Goal: Task Accomplishment & Management: Complete application form

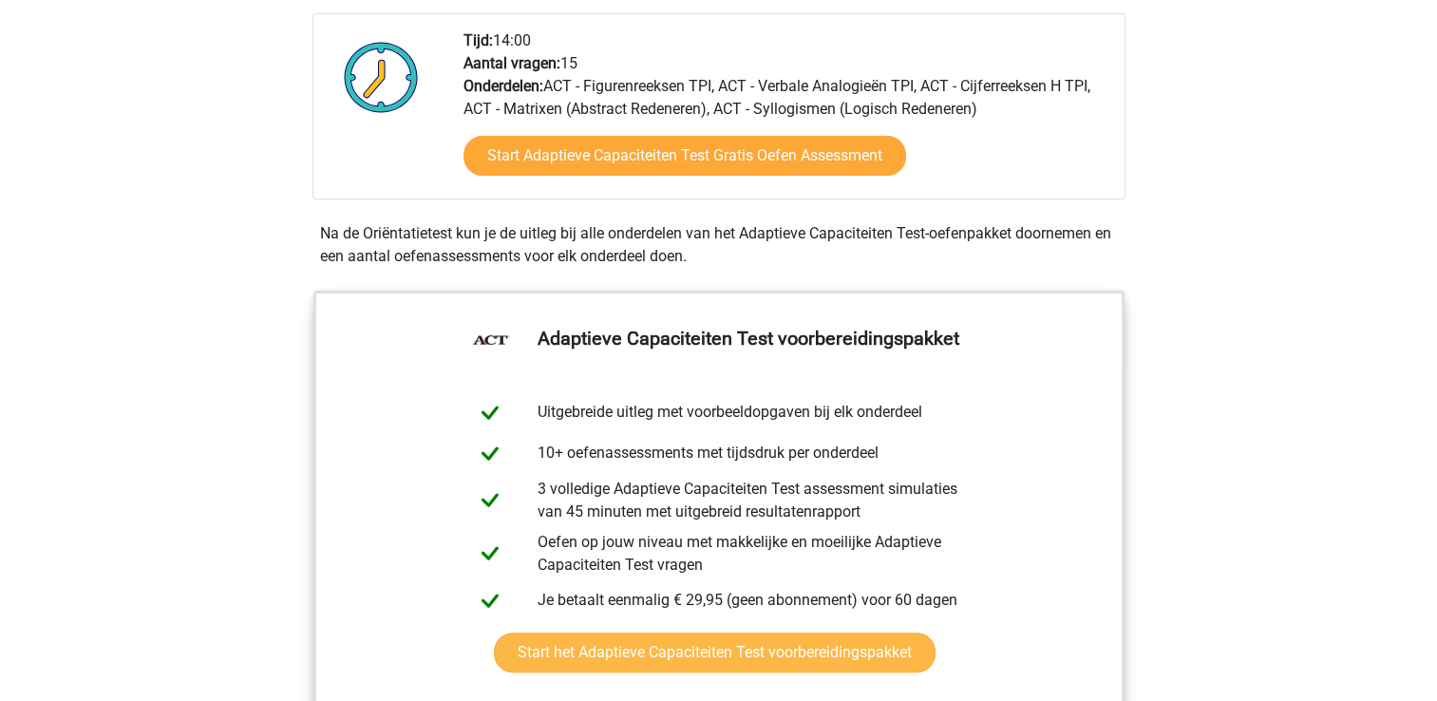
scroll to position [380, 0]
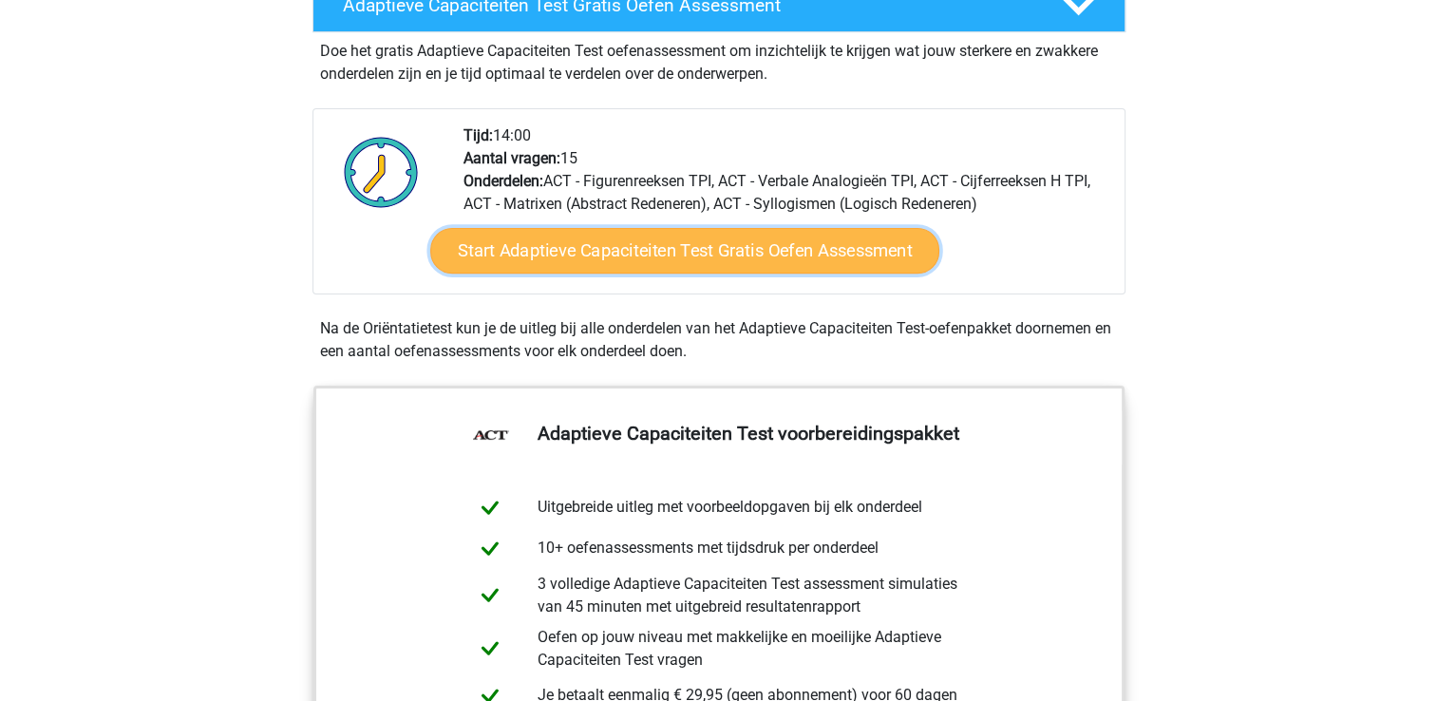
click at [611, 248] on link "Start Adaptieve Capaciteiten Test Gratis Oefen Assessment" at bounding box center [684, 251] width 509 height 46
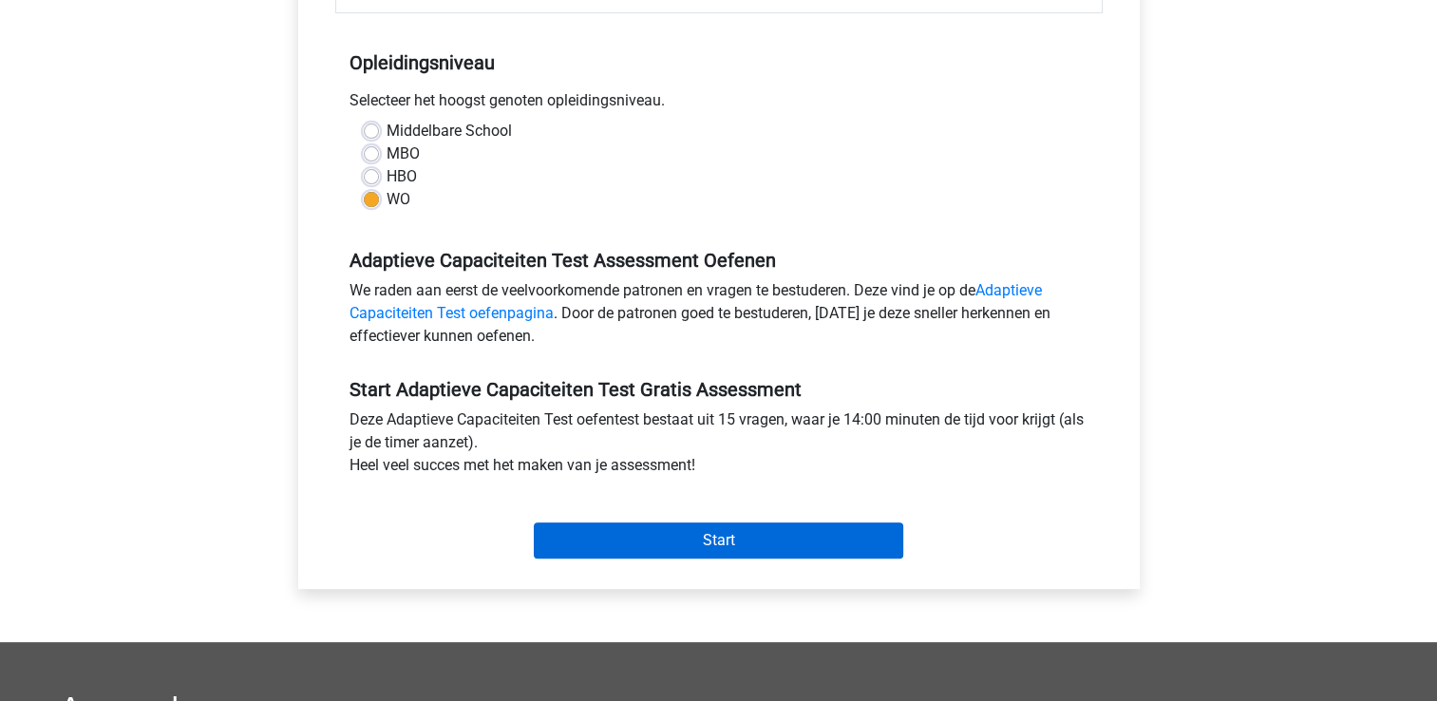
scroll to position [475, 0]
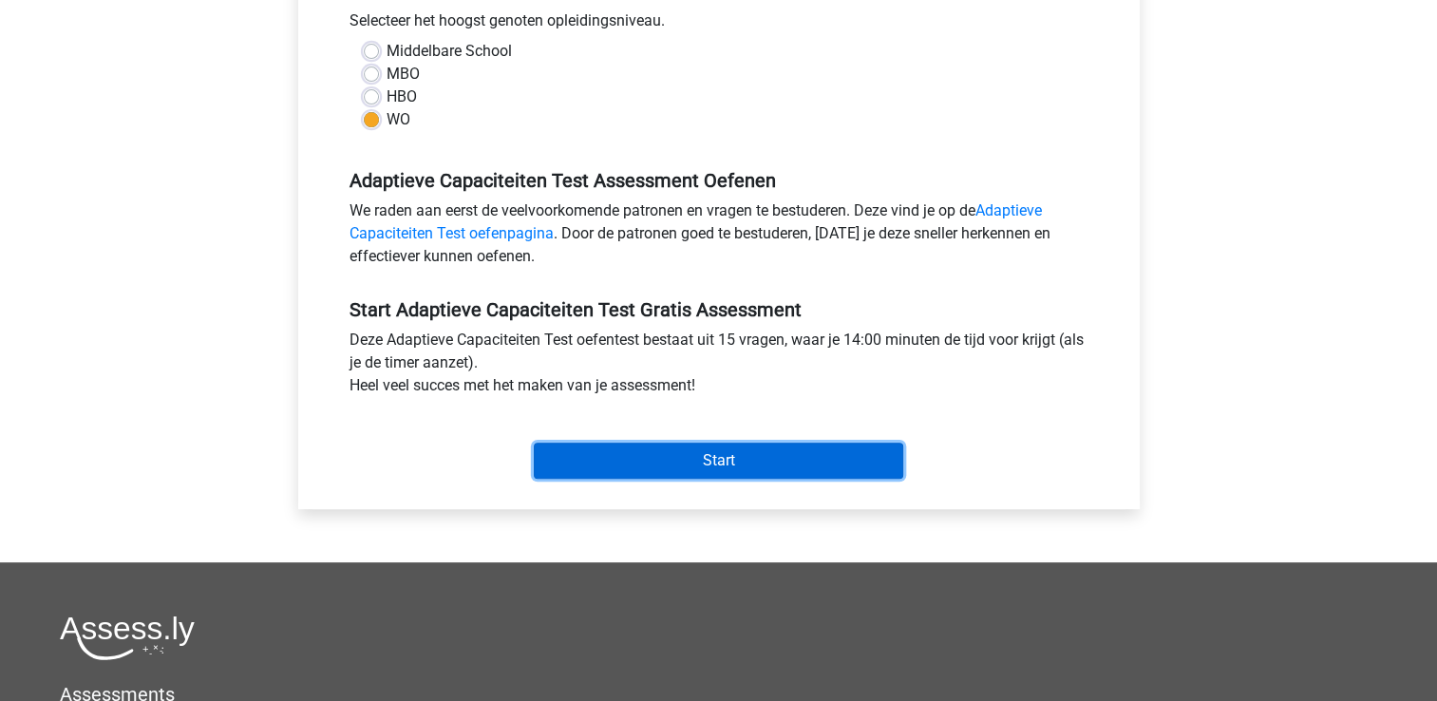
click at [695, 462] on input "Start" at bounding box center [718, 461] width 369 height 36
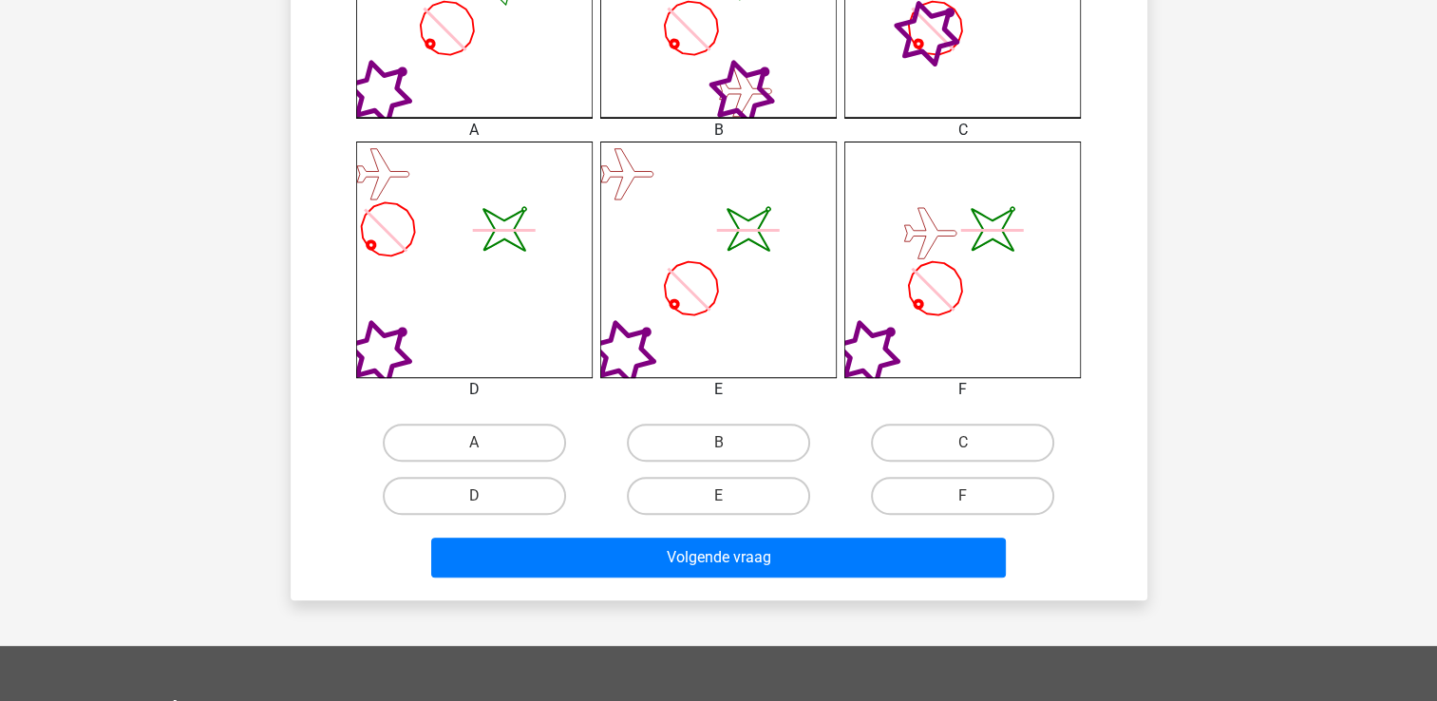
scroll to position [665, 0]
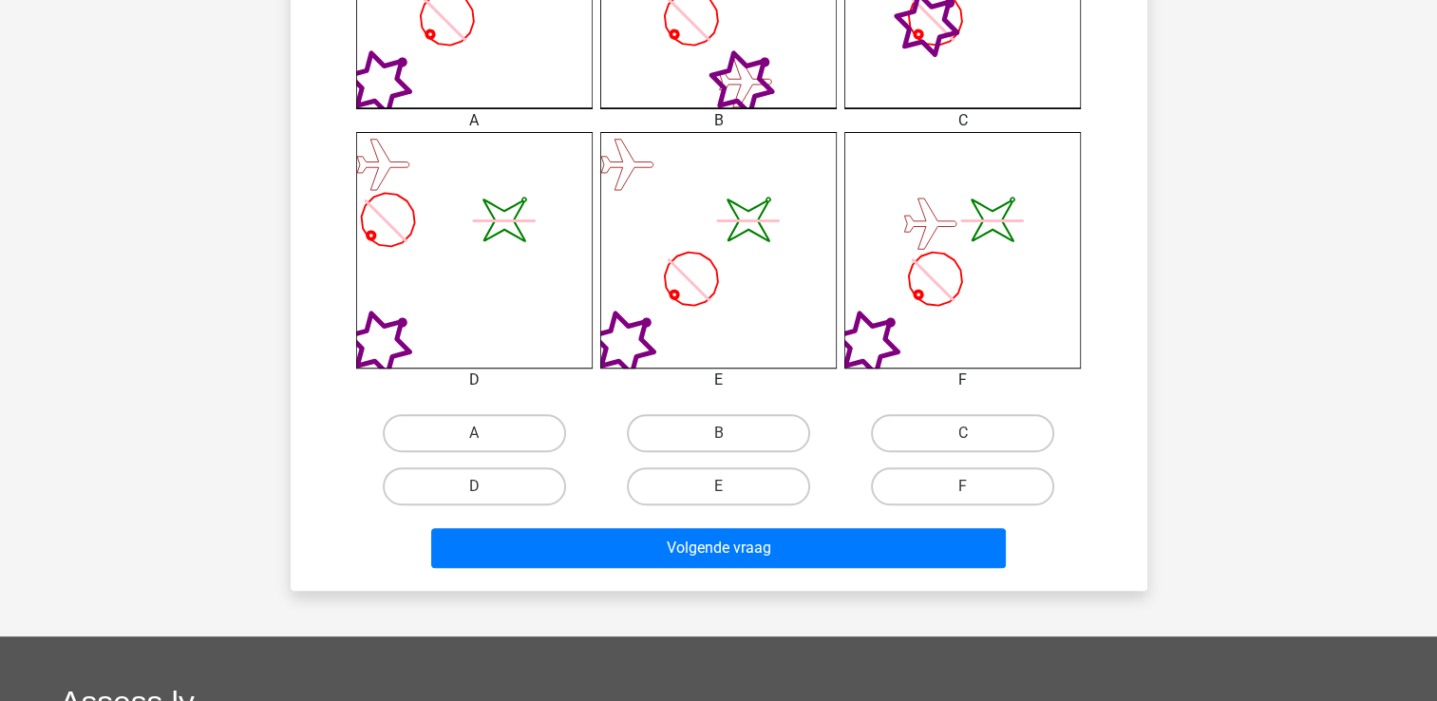
click at [722, 490] on input "E" at bounding box center [724, 492] width 12 height 12
radio input "true"
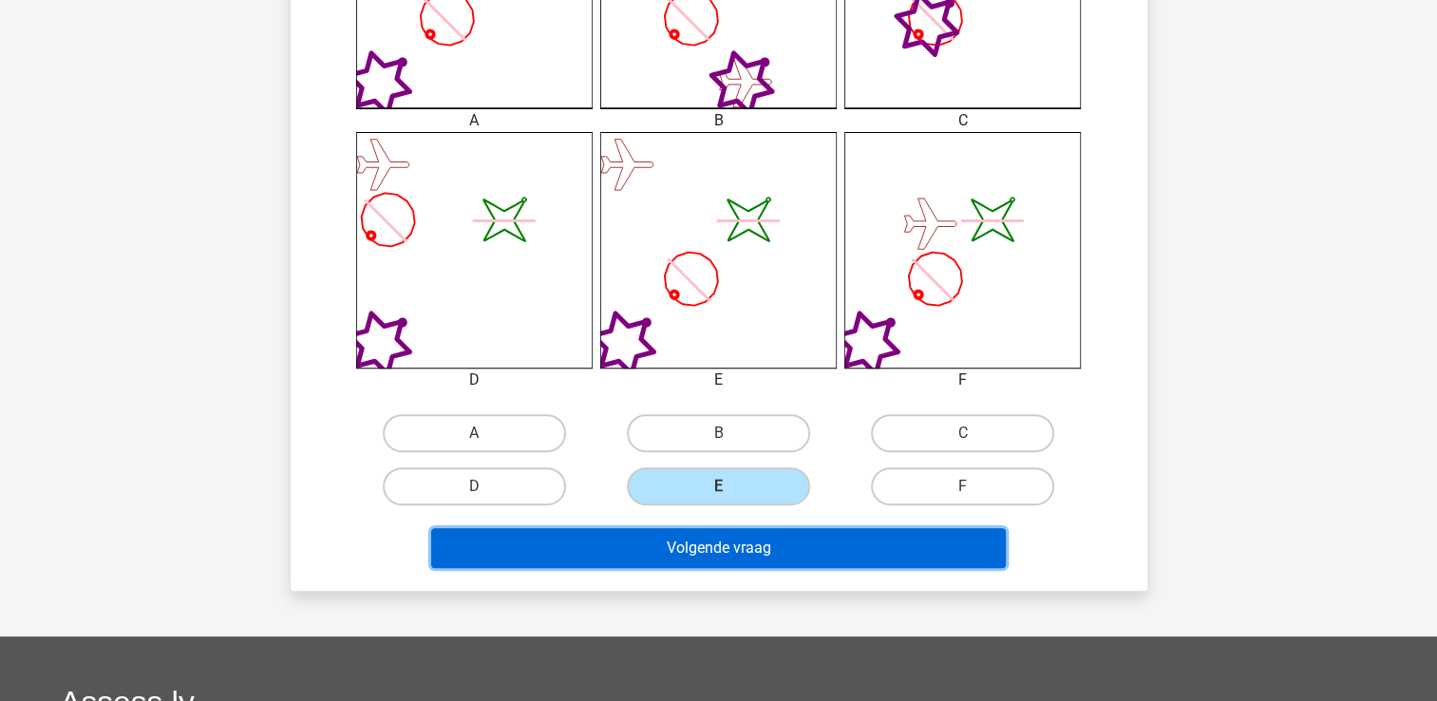
click at [726, 552] on button "Volgende vraag" at bounding box center [718, 548] width 575 height 40
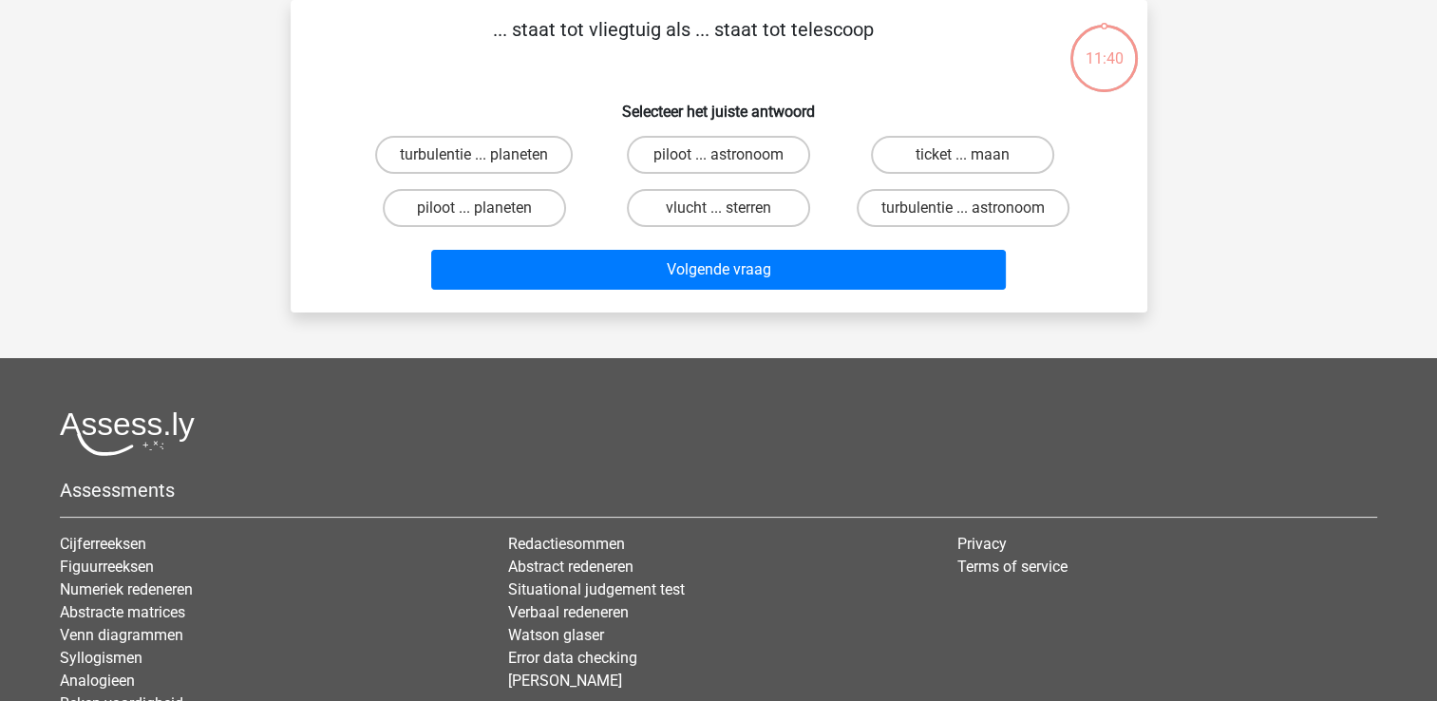
scroll to position [0, 0]
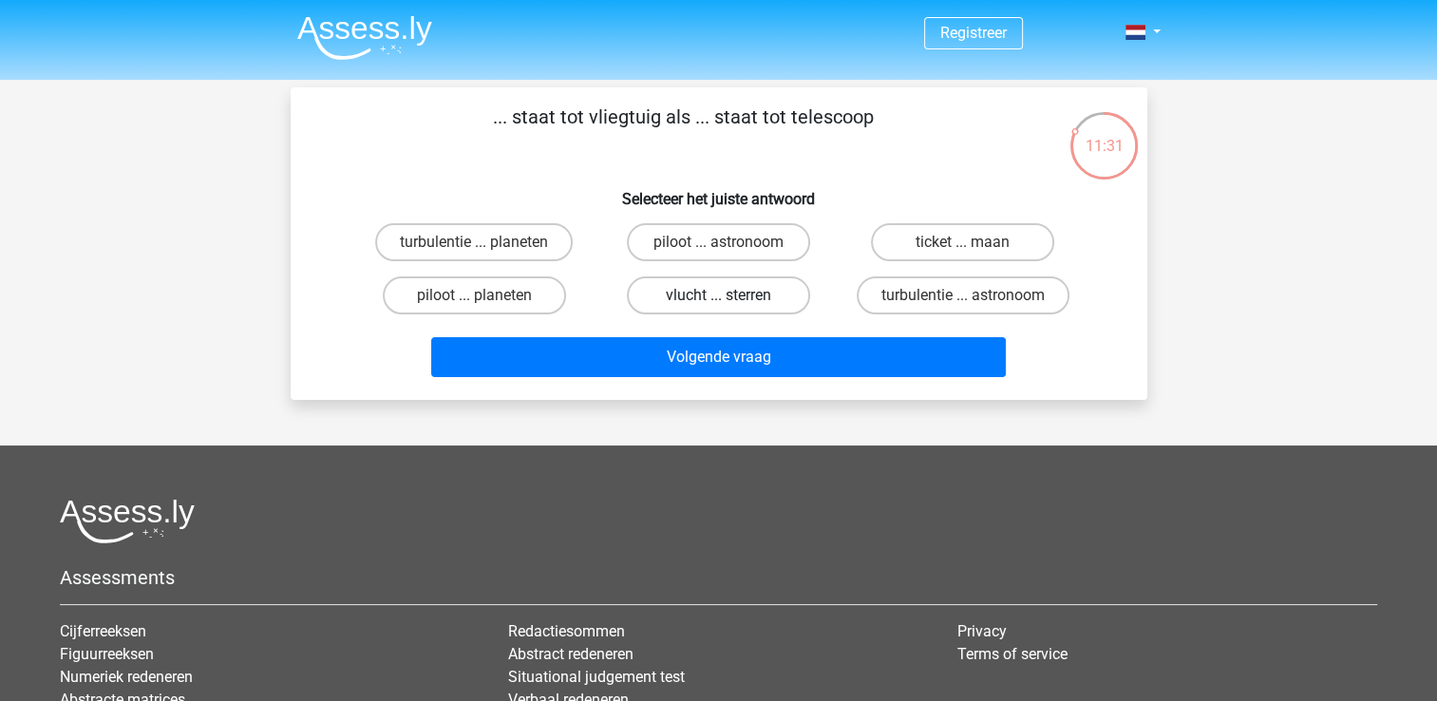
click at [752, 301] on label "vlucht ... sterren" at bounding box center [718, 295] width 183 height 38
click at [730, 301] on input "vlucht ... sterren" at bounding box center [724, 301] width 12 height 12
radio input "true"
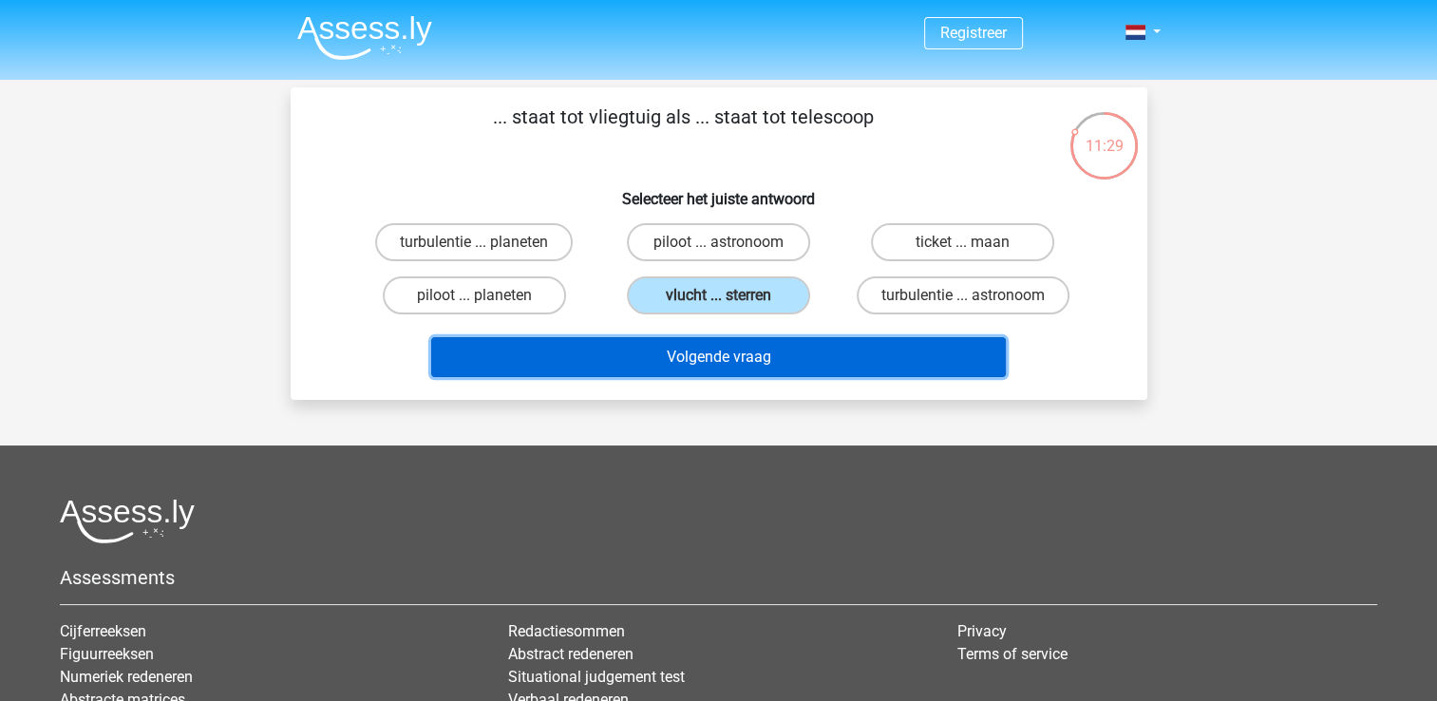
click at [762, 364] on button "Volgende vraag" at bounding box center [718, 357] width 575 height 40
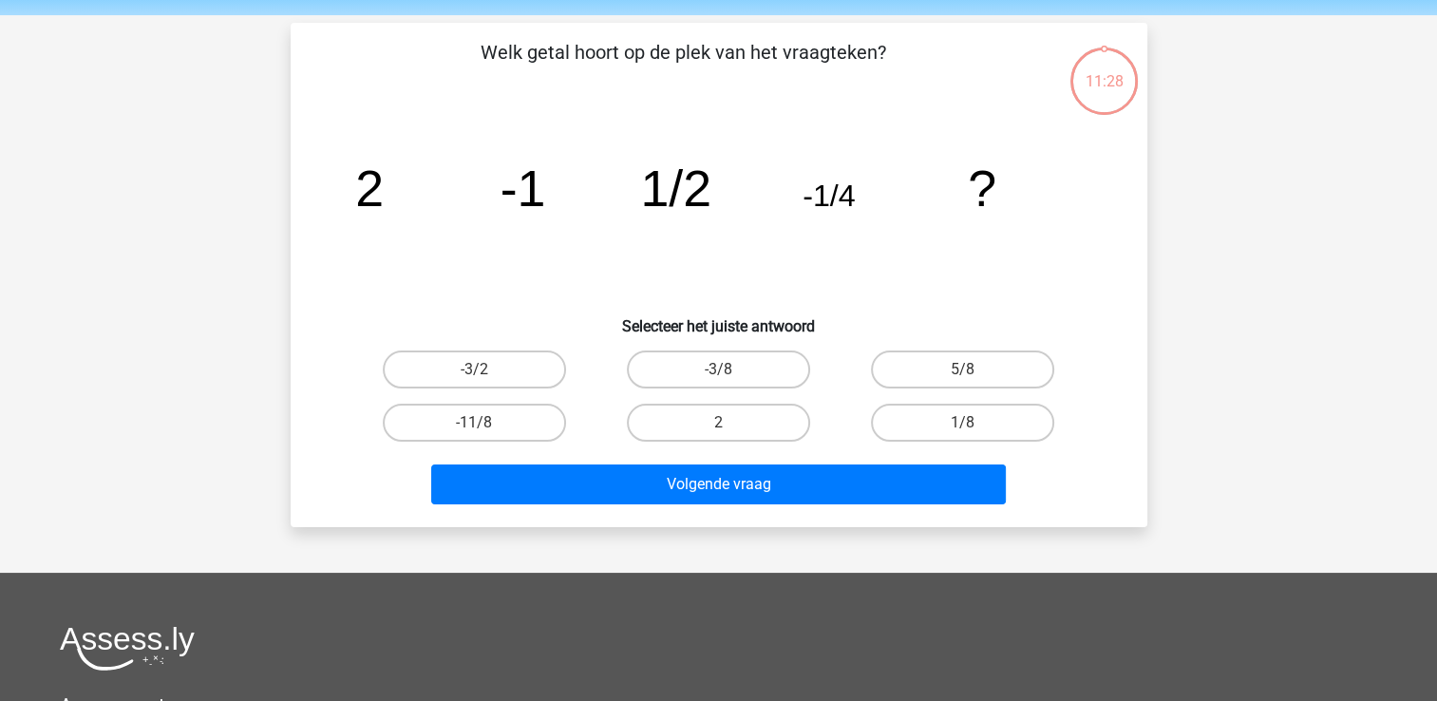
scroll to position [87, 0]
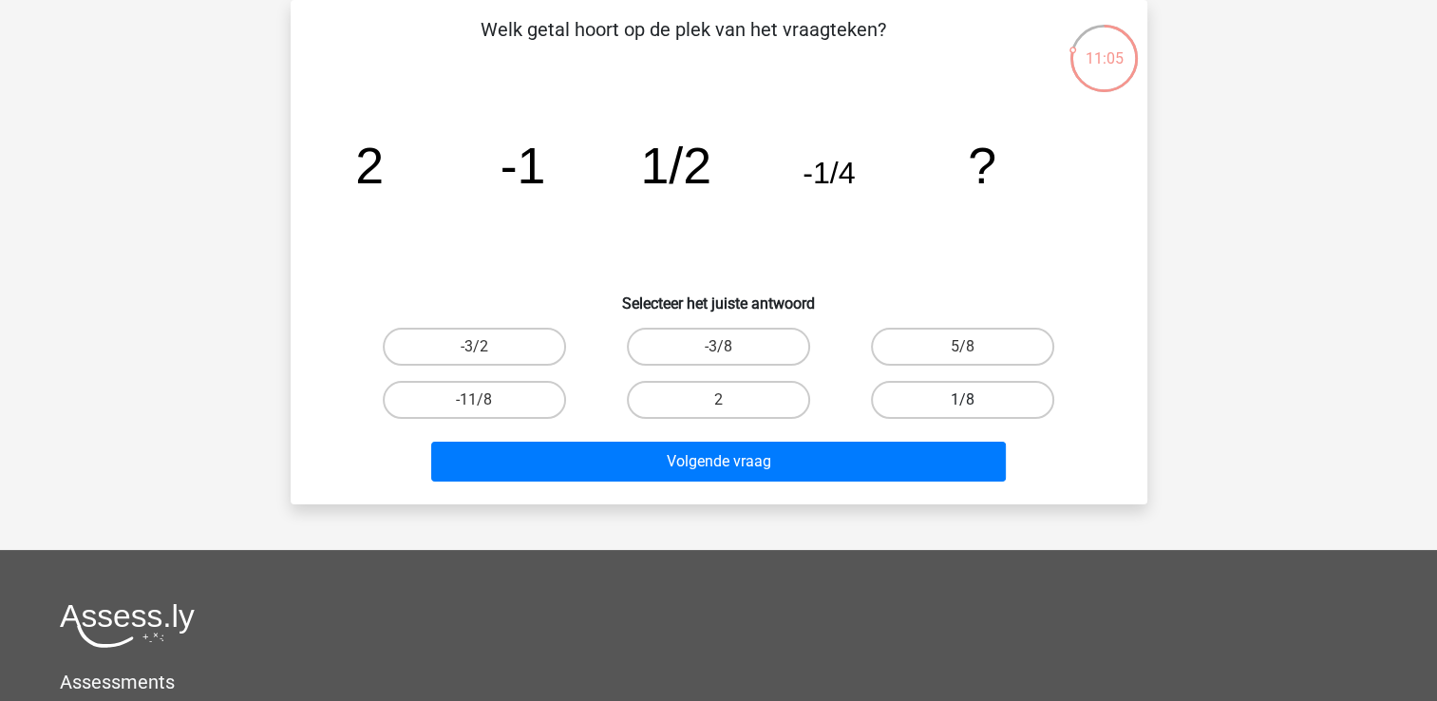
click at [957, 394] on label "1/8" at bounding box center [962, 400] width 183 height 38
click at [963, 400] on input "1/8" at bounding box center [969, 406] width 12 height 12
radio input "true"
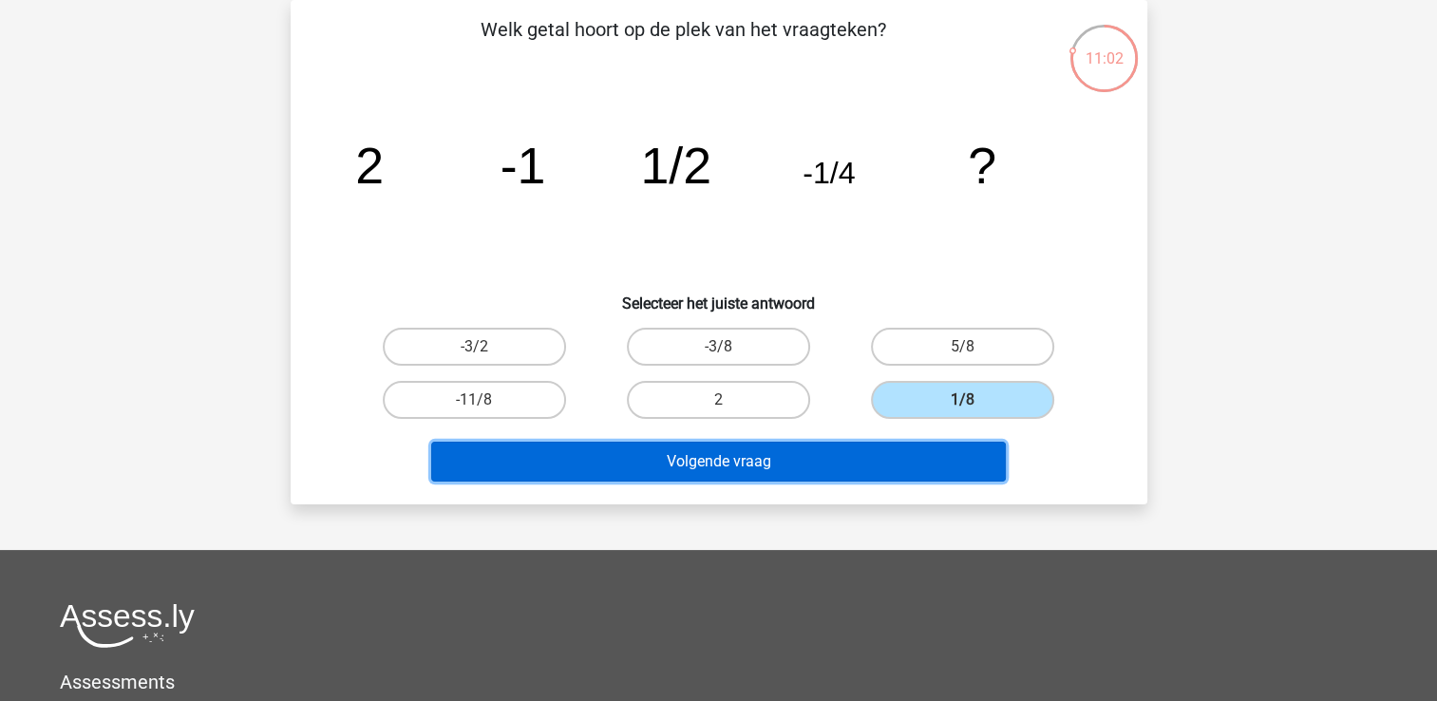
click at [861, 462] on button "Volgende vraag" at bounding box center [718, 462] width 575 height 40
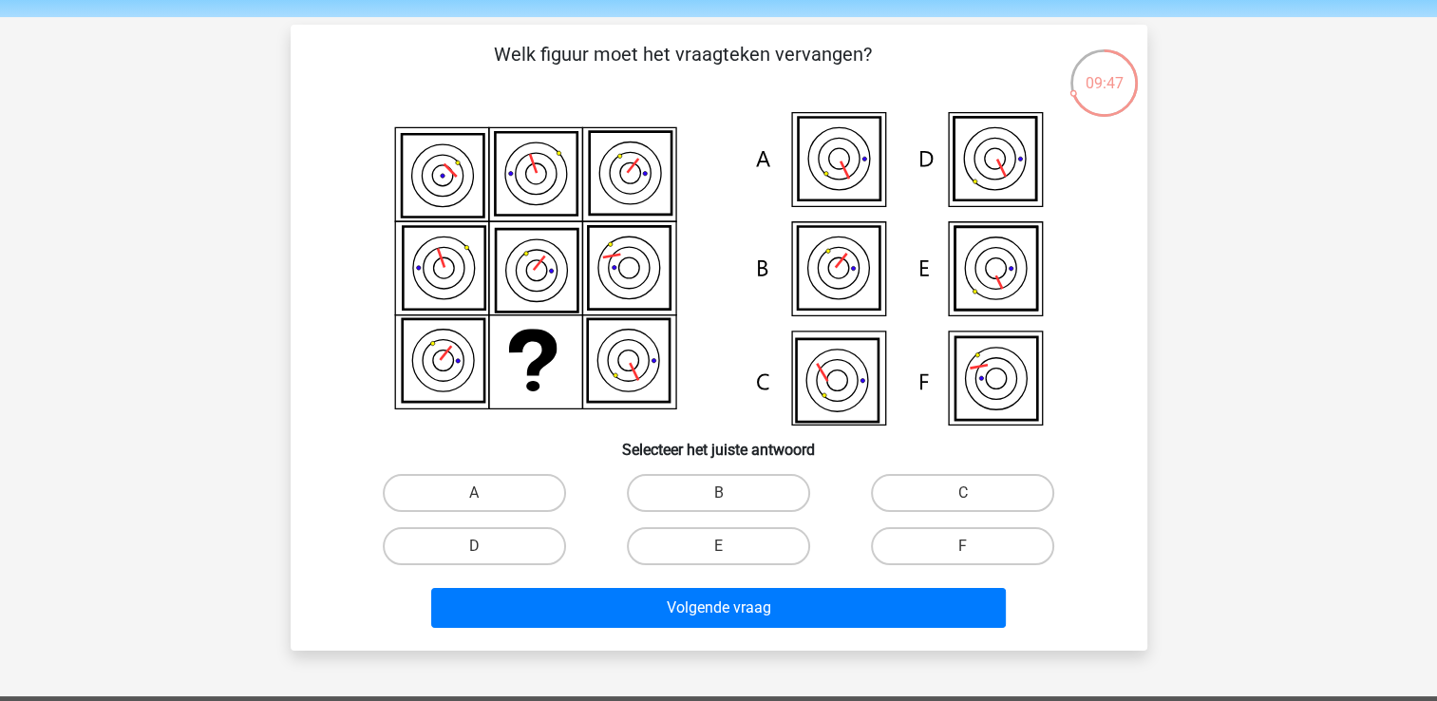
scroll to position [95, 0]
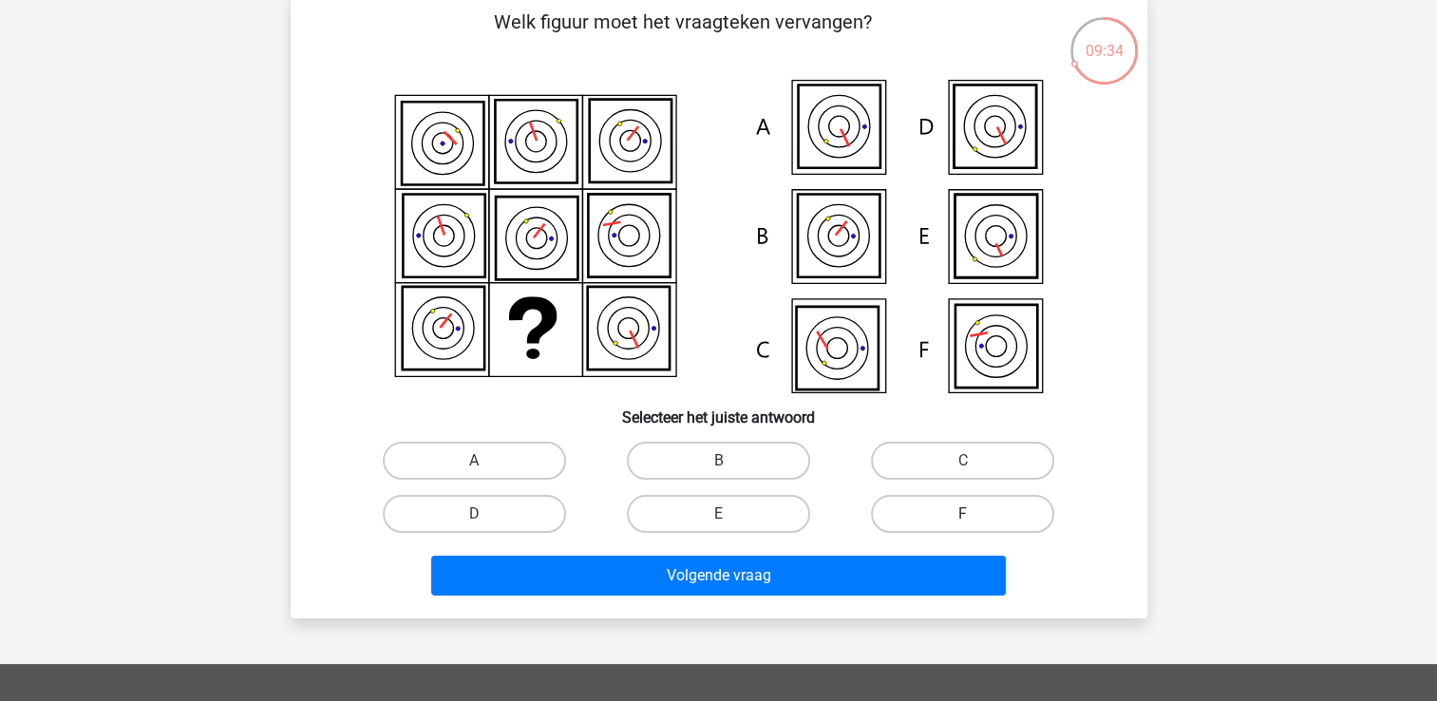
drag, startPoint x: 963, startPoint y: 508, endPoint x: 944, endPoint y: 544, distance: 40.8
click at [963, 509] on label "F" at bounding box center [962, 514] width 183 height 38
click at [963, 514] on input "F" at bounding box center [969, 520] width 12 height 12
radio input "true"
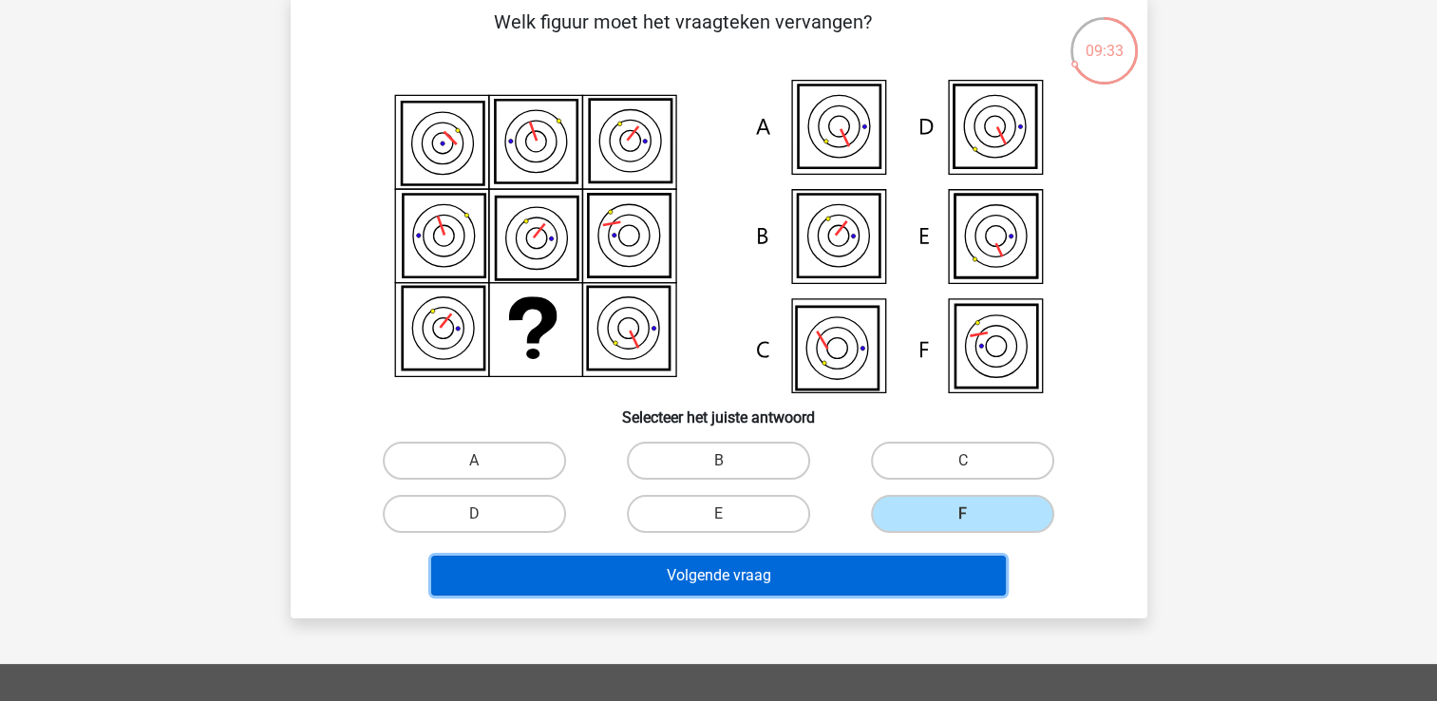
click at [788, 580] on button "Volgende vraag" at bounding box center [718, 576] width 575 height 40
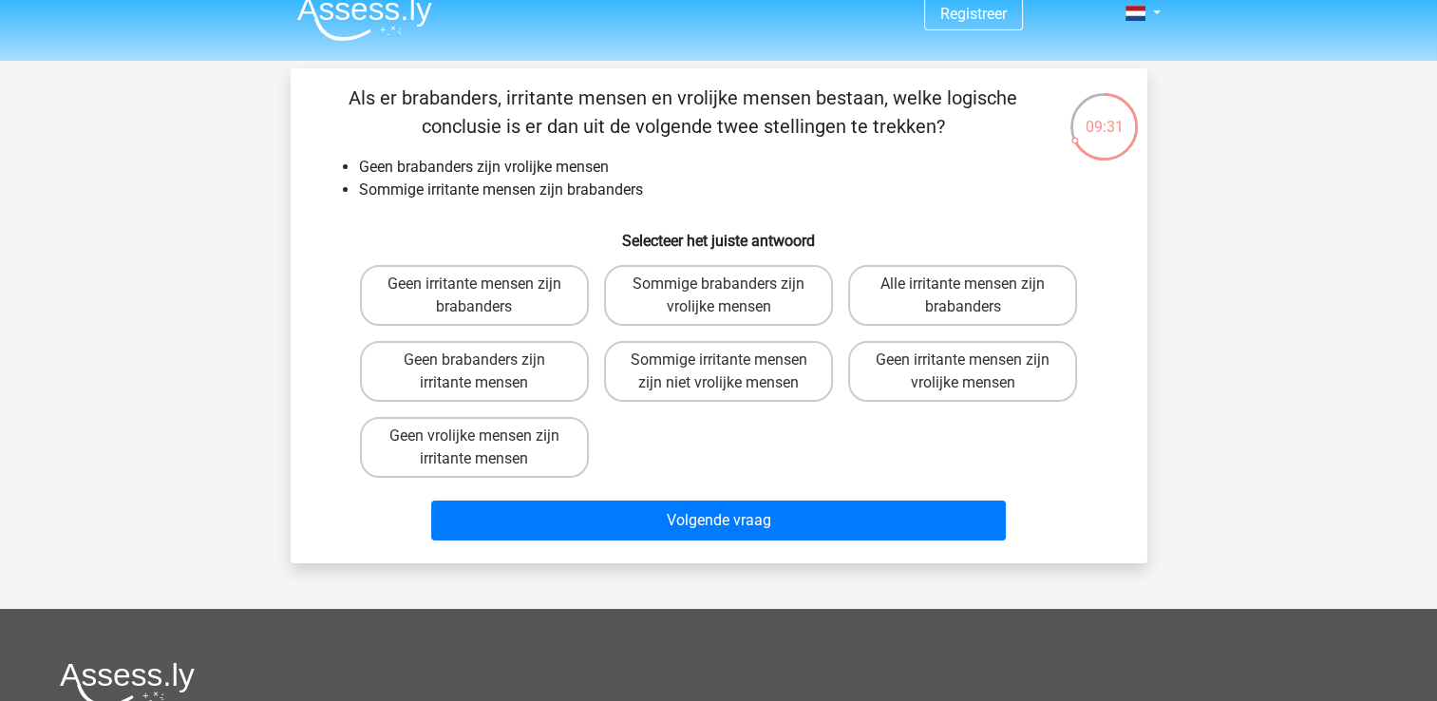
scroll to position [0, 0]
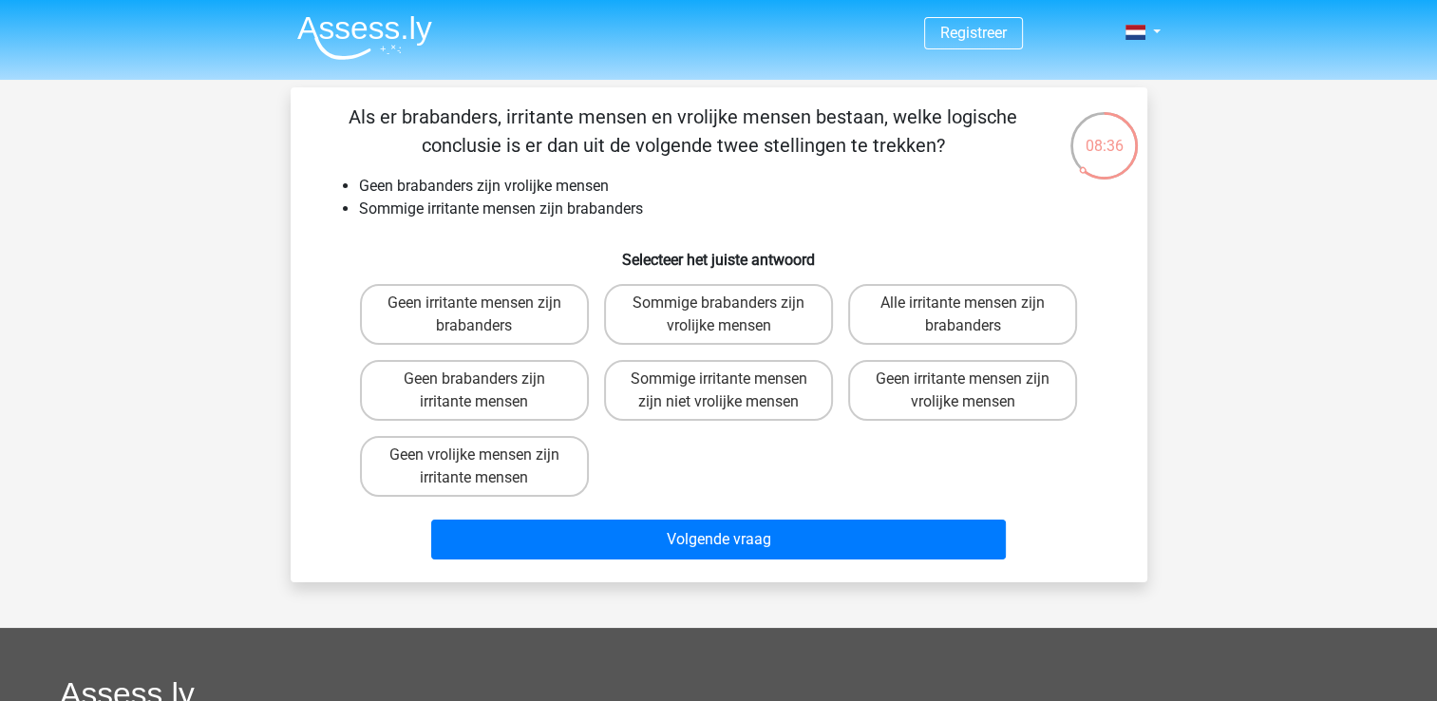
click at [486, 460] on input "Geen vrolijke mensen zijn irritante mensen" at bounding box center [480, 461] width 12 height 12
radio input "true"
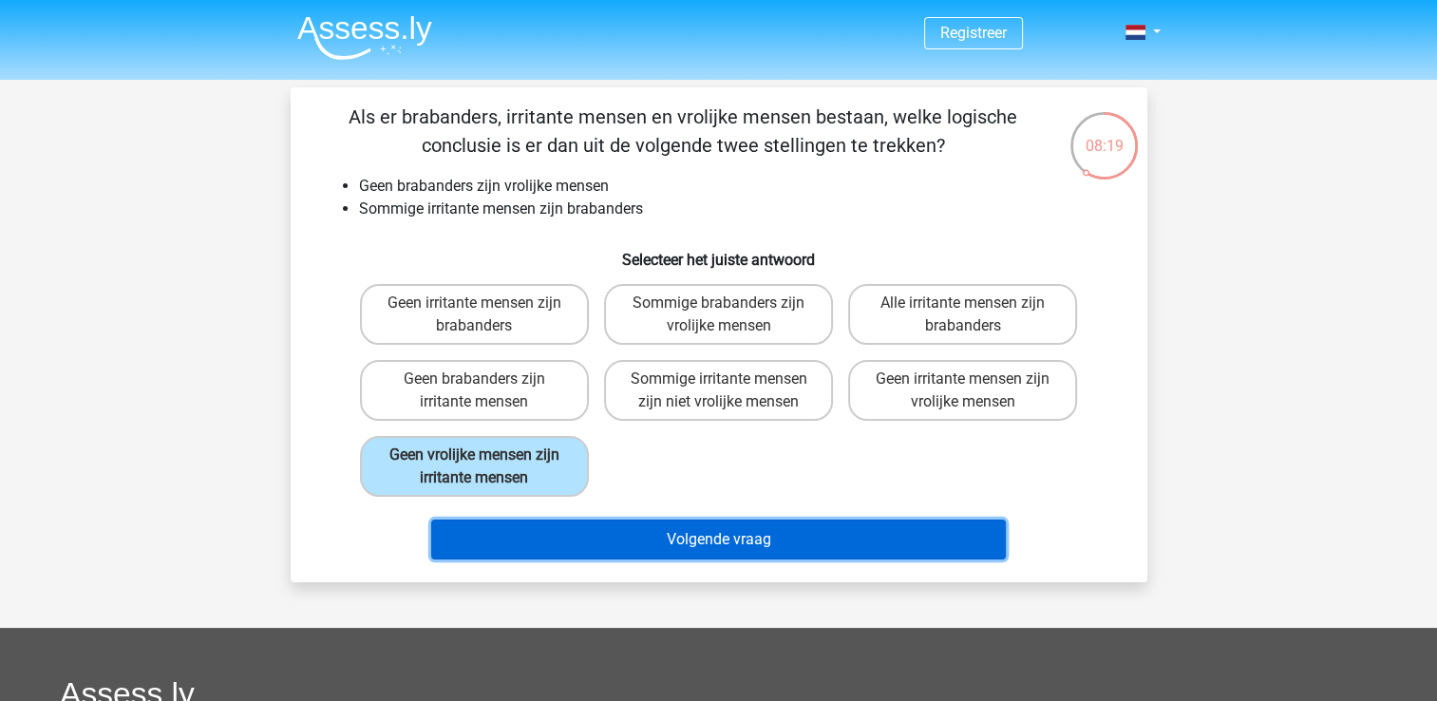
click at [704, 542] on button "Volgende vraag" at bounding box center [718, 539] width 575 height 40
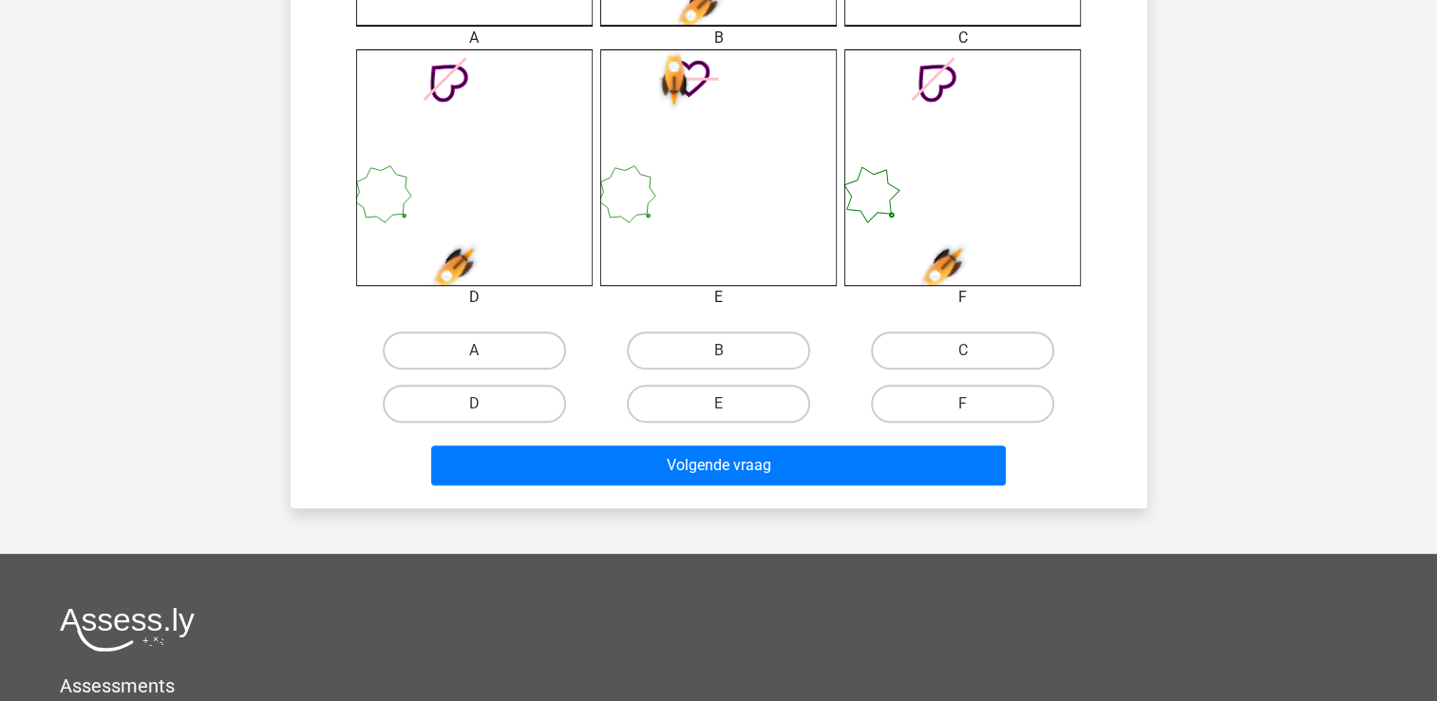
scroll to position [752, 0]
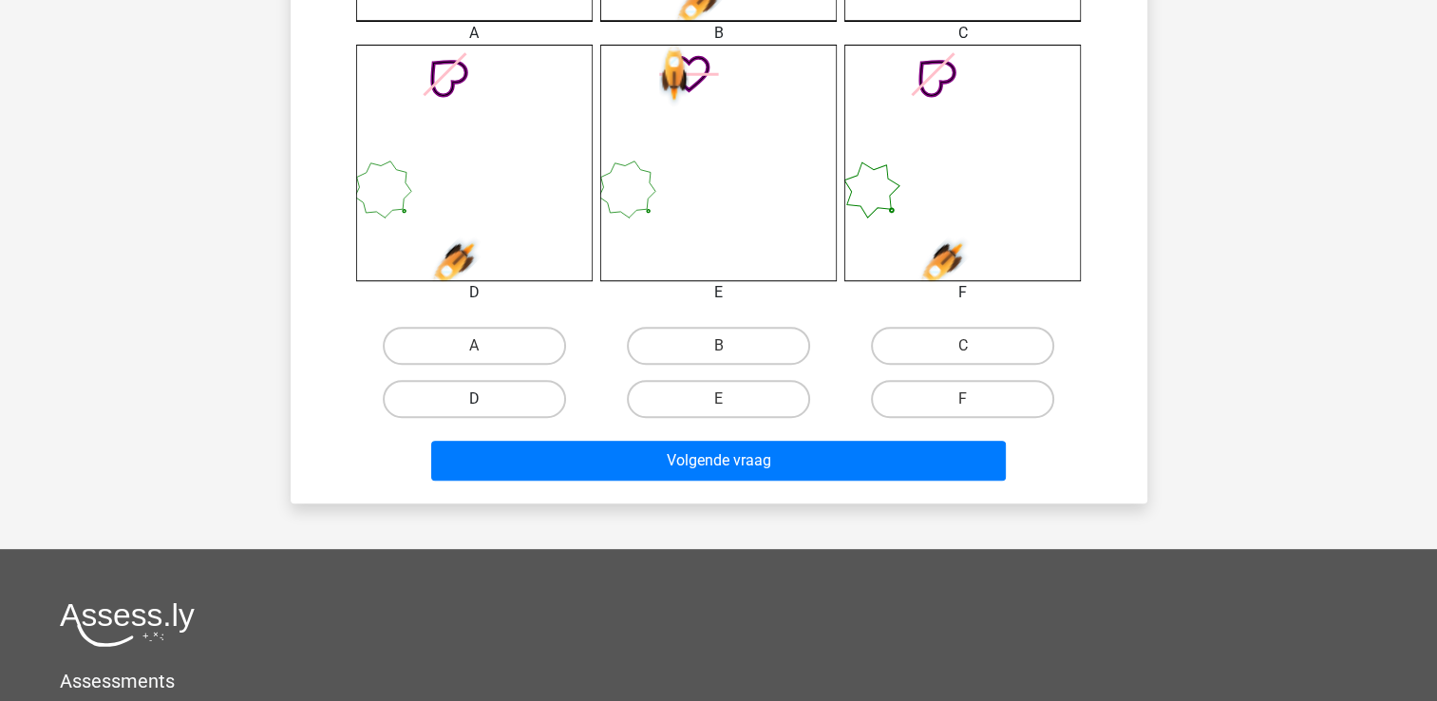
click at [489, 401] on label "D" at bounding box center [474, 399] width 183 height 38
click at [486, 401] on input "D" at bounding box center [480, 405] width 12 height 12
radio input "true"
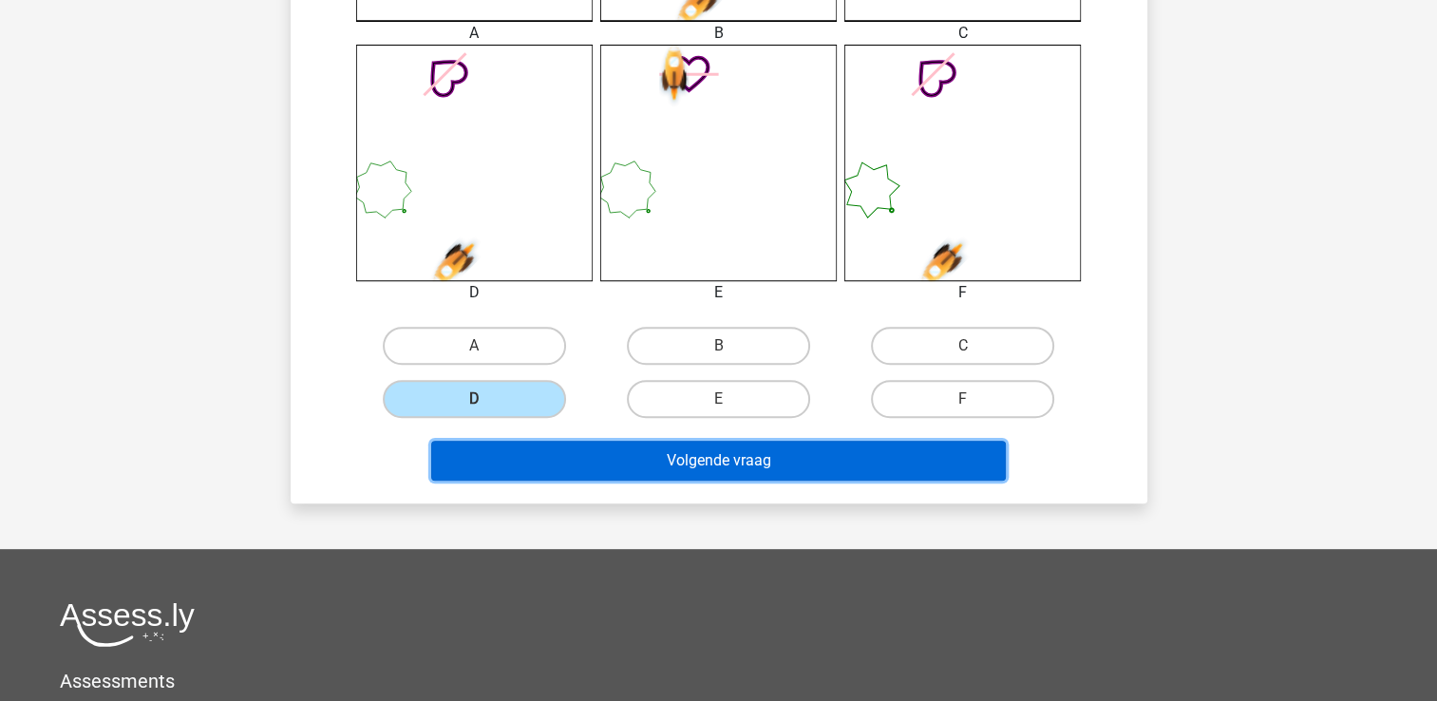
click at [684, 451] on button "Volgende vraag" at bounding box center [718, 461] width 575 height 40
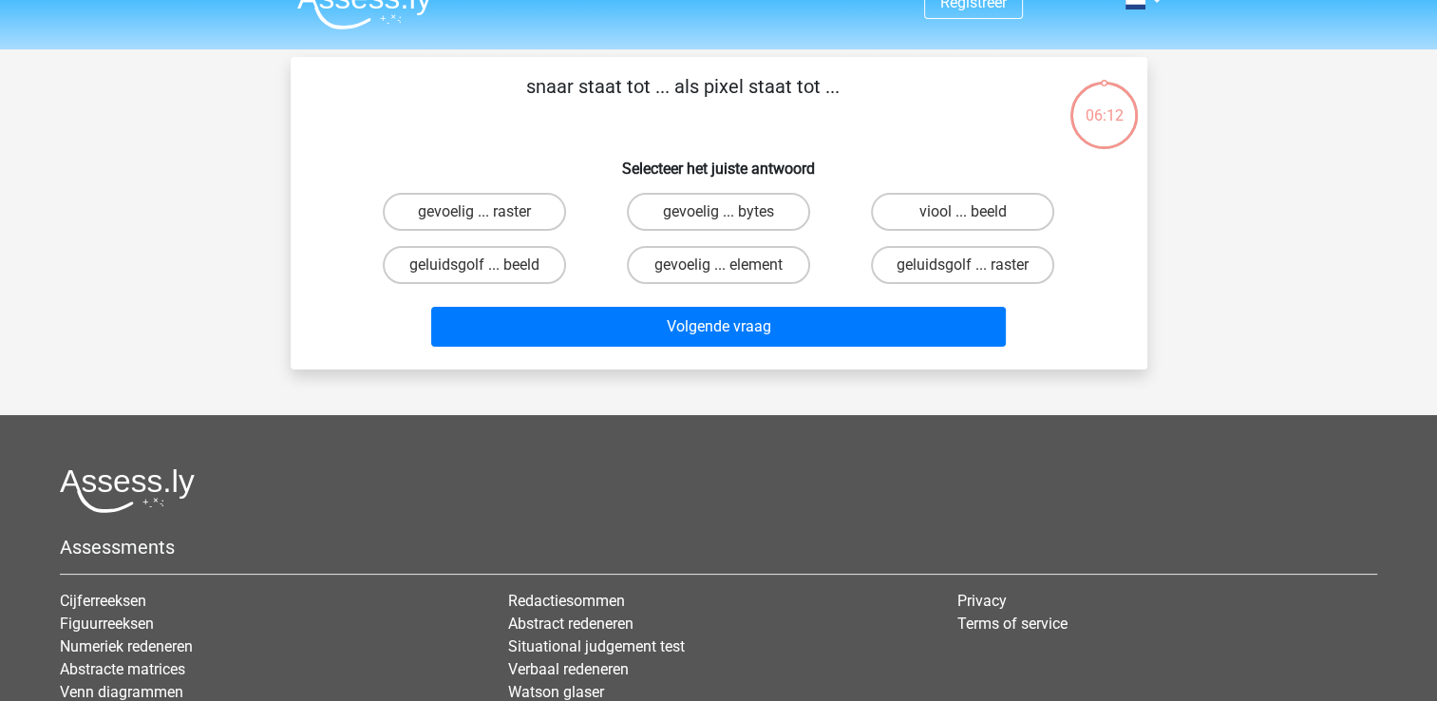
scroll to position [0, 0]
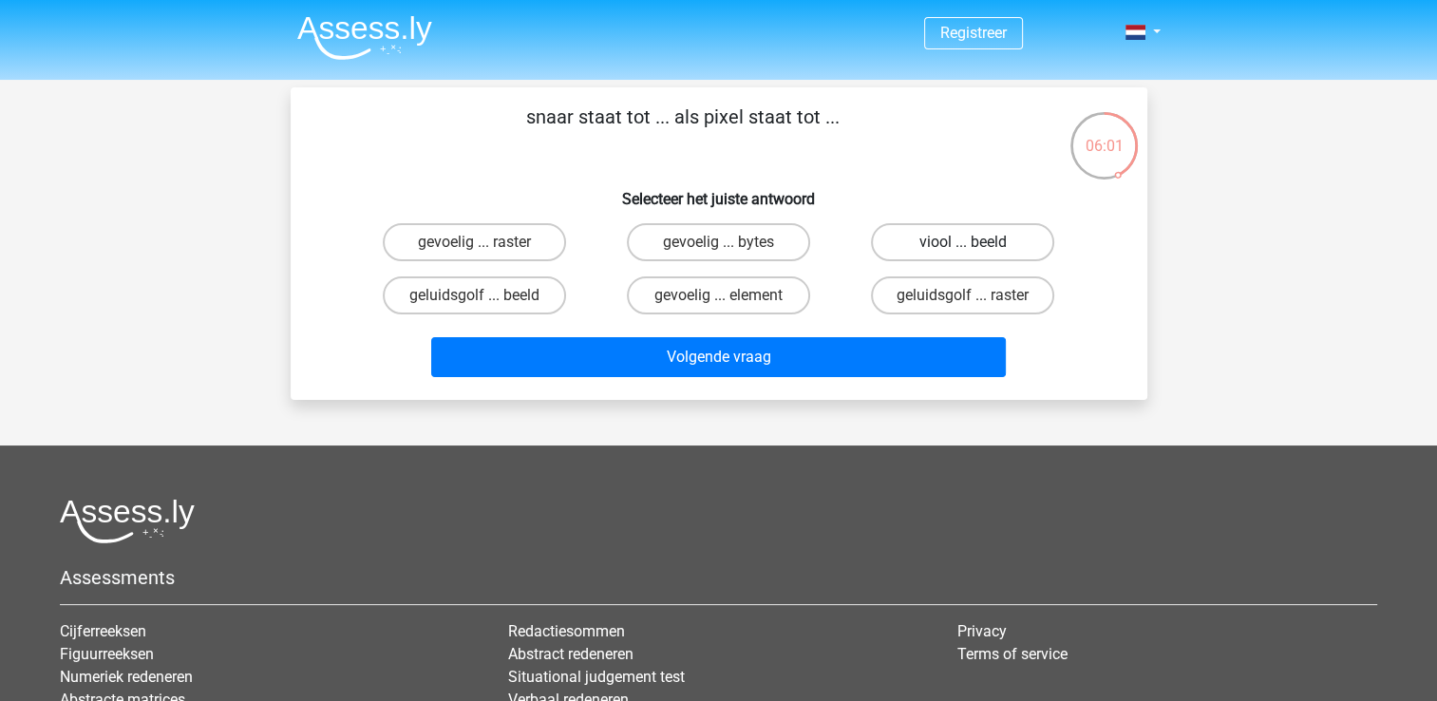
click at [953, 241] on label "viool ... beeld" at bounding box center [962, 242] width 183 height 38
click at [963, 242] on input "viool ... beeld" at bounding box center [969, 248] width 12 height 12
radio input "true"
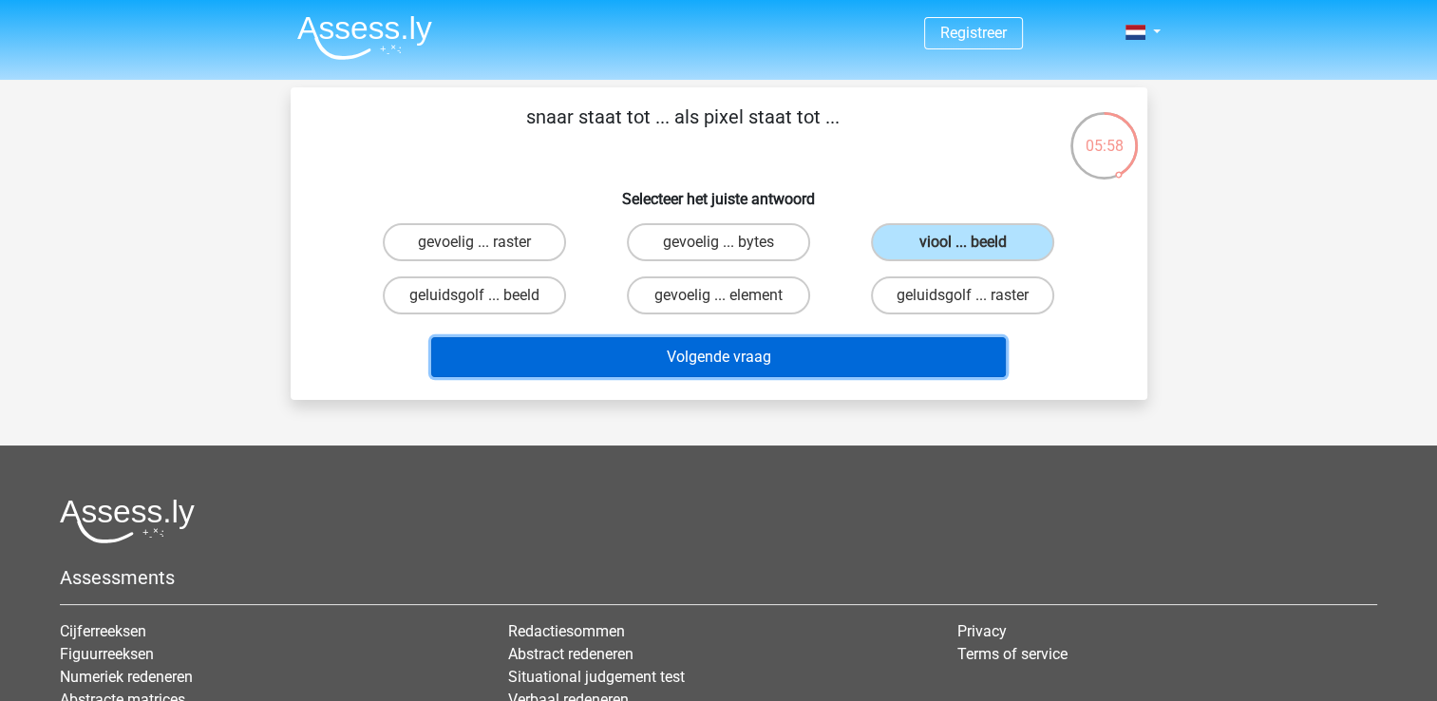
click at [770, 365] on button "Volgende vraag" at bounding box center [718, 357] width 575 height 40
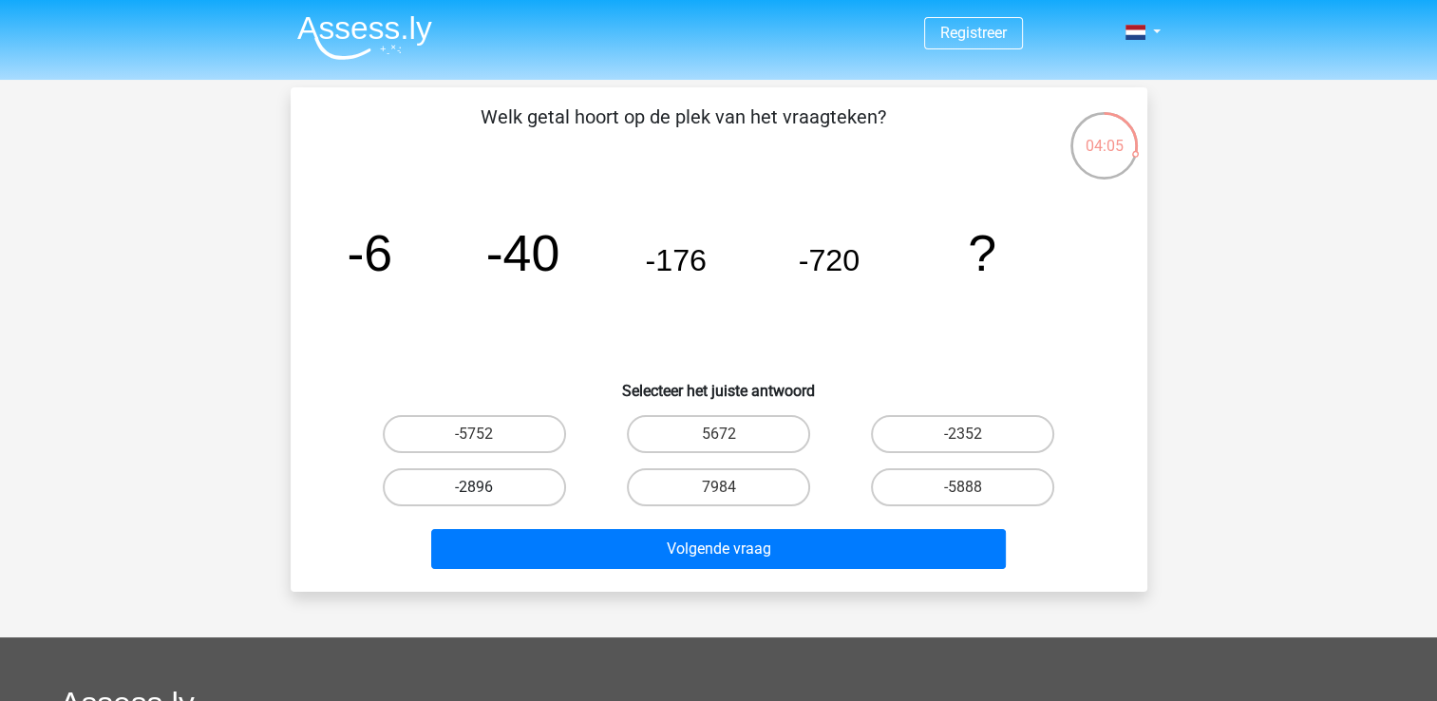
click at [520, 495] on label "-2896" at bounding box center [474, 487] width 183 height 38
click at [486, 495] on input "-2896" at bounding box center [480, 493] width 12 height 12
radio input "true"
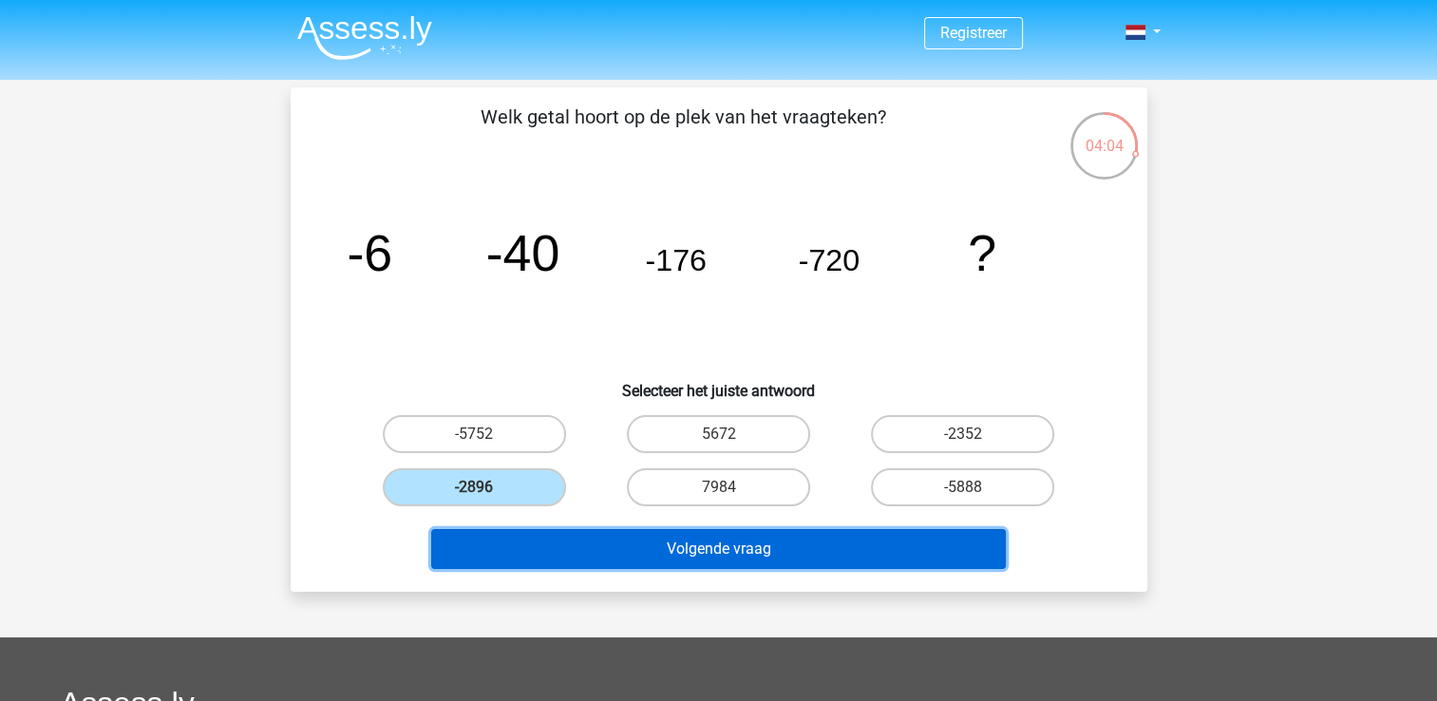
click at [616, 561] on button "Volgende vraag" at bounding box center [718, 549] width 575 height 40
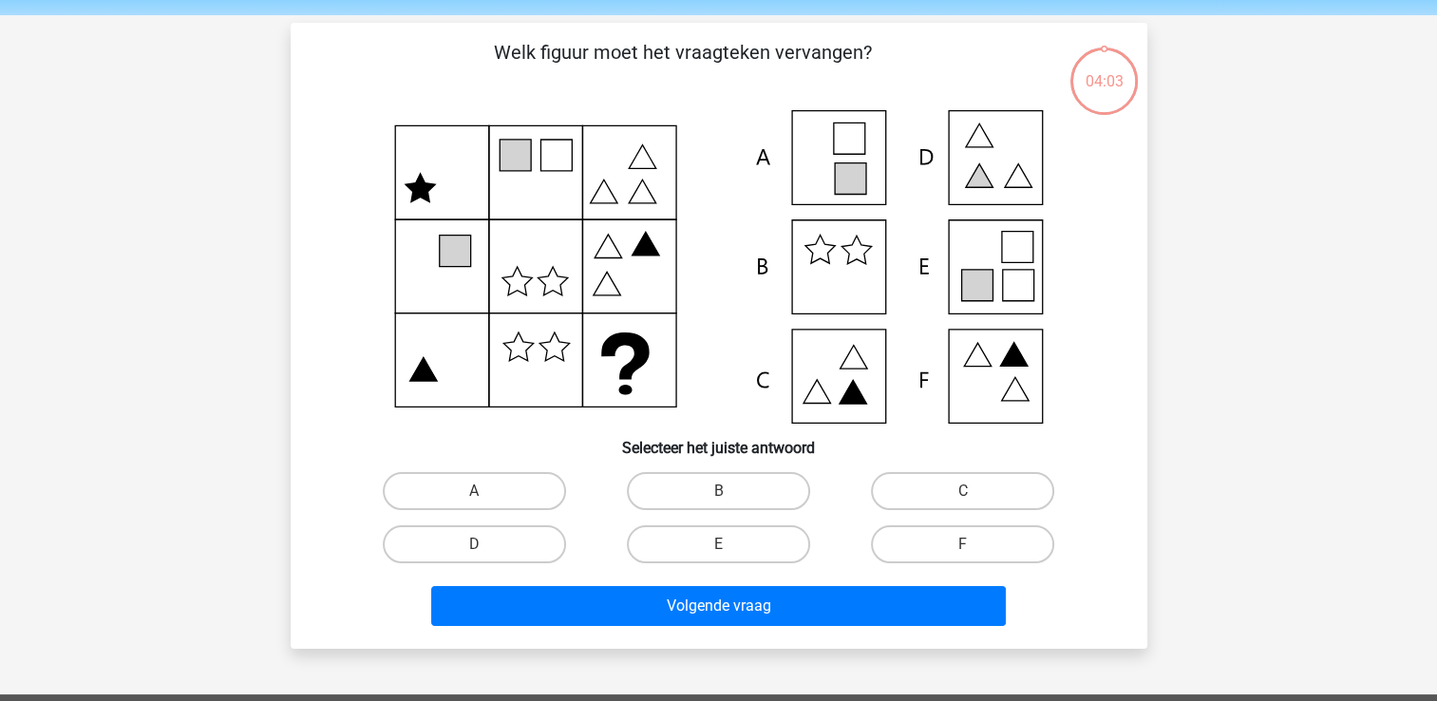
scroll to position [87, 0]
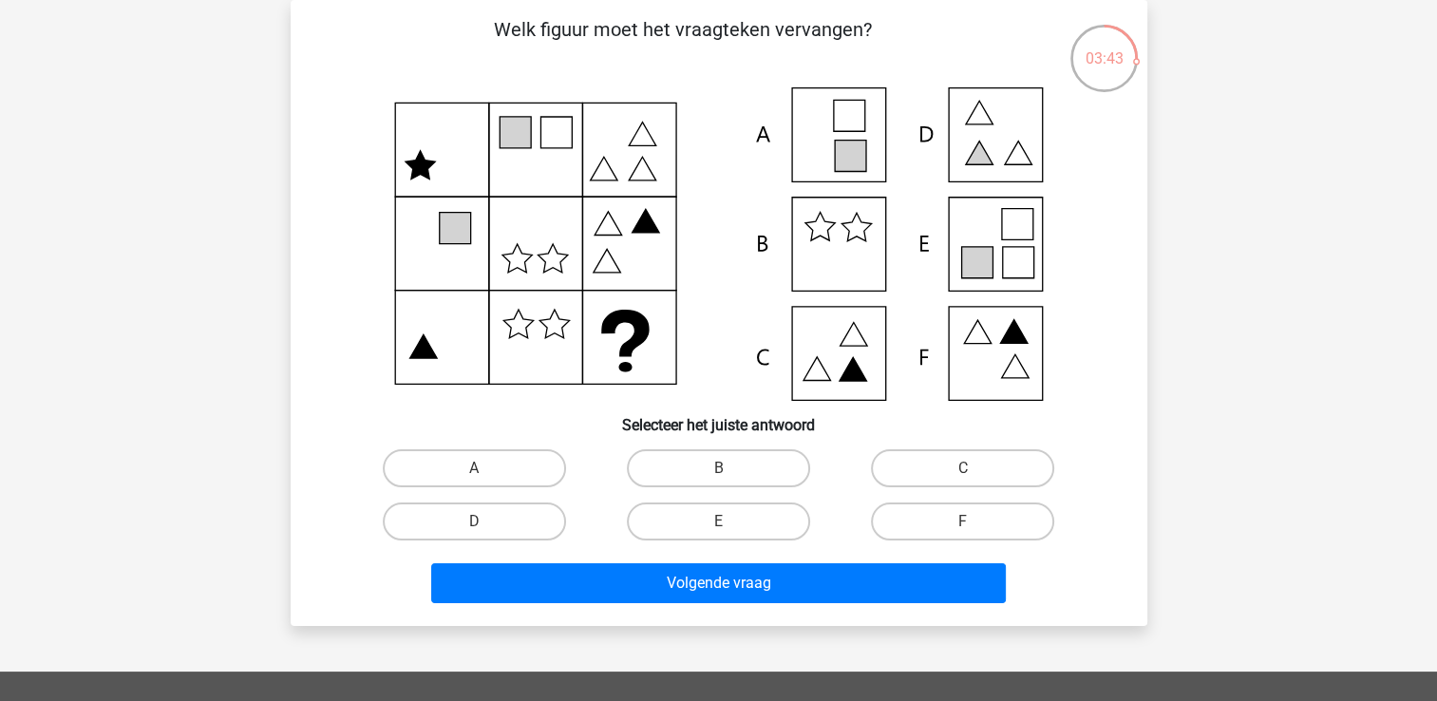
click at [479, 525] on input "D" at bounding box center [480, 527] width 12 height 12
radio input "true"
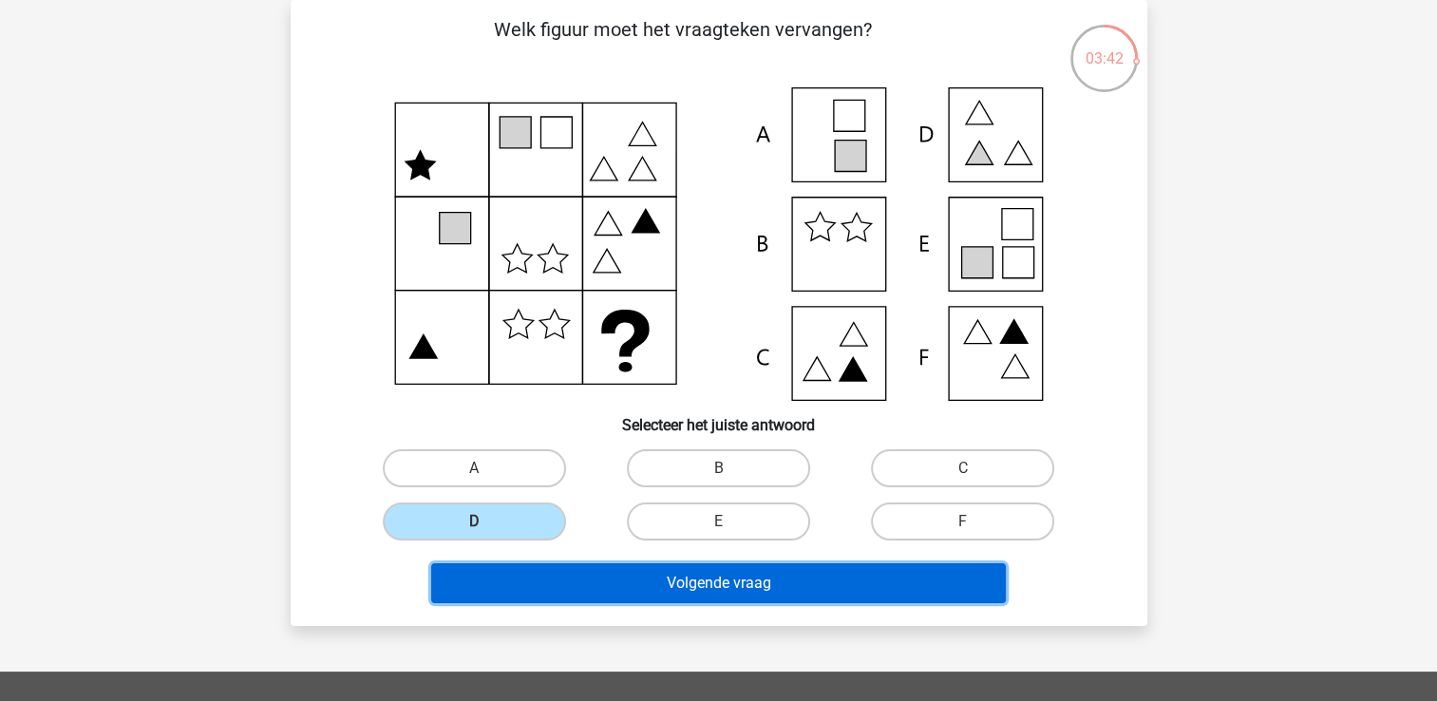
click at [647, 592] on button "Volgende vraag" at bounding box center [718, 583] width 575 height 40
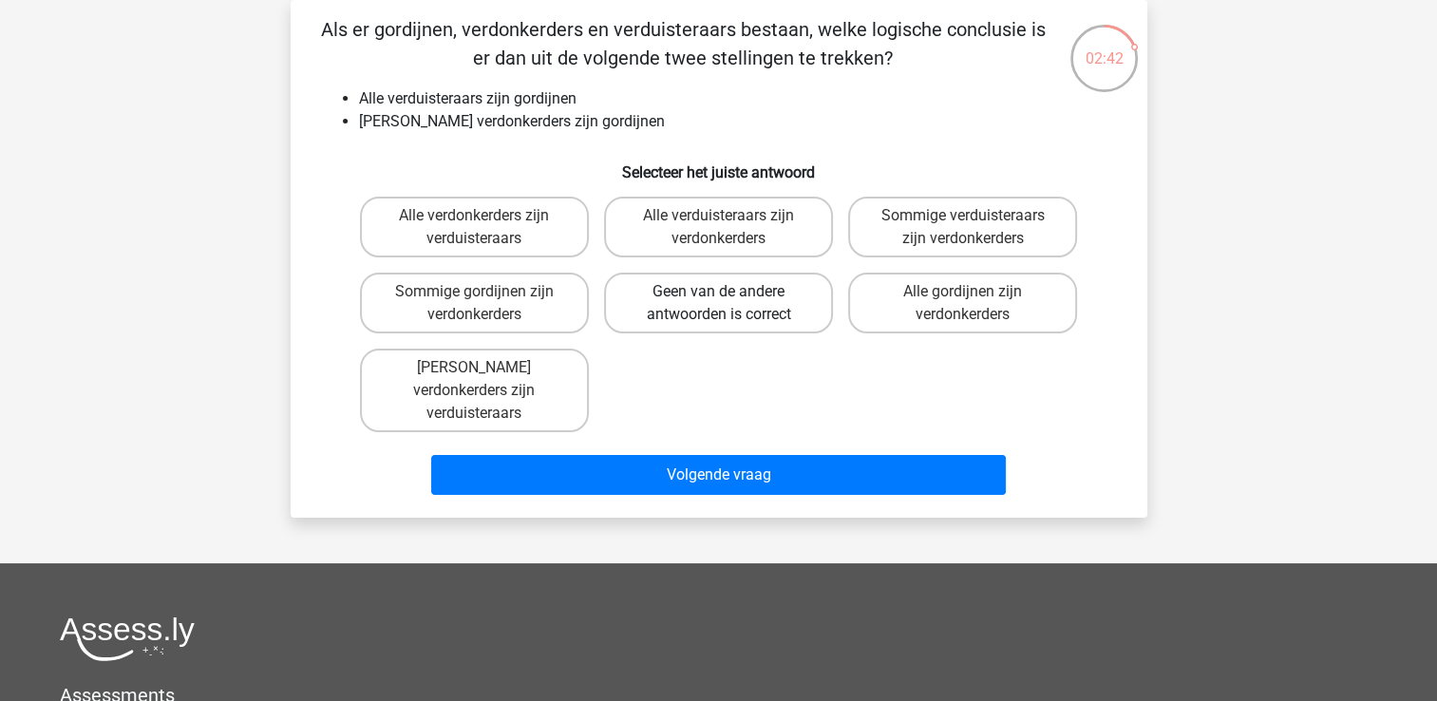
click at [712, 317] on label "Geen van de andere antwoorden is correct" at bounding box center [718, 303] width 229 height 61
click at [718, 304] on input "Geen van de andere antwoorden is correct" at bounding box center [724, 298] width 12 height 12
radio input "true"
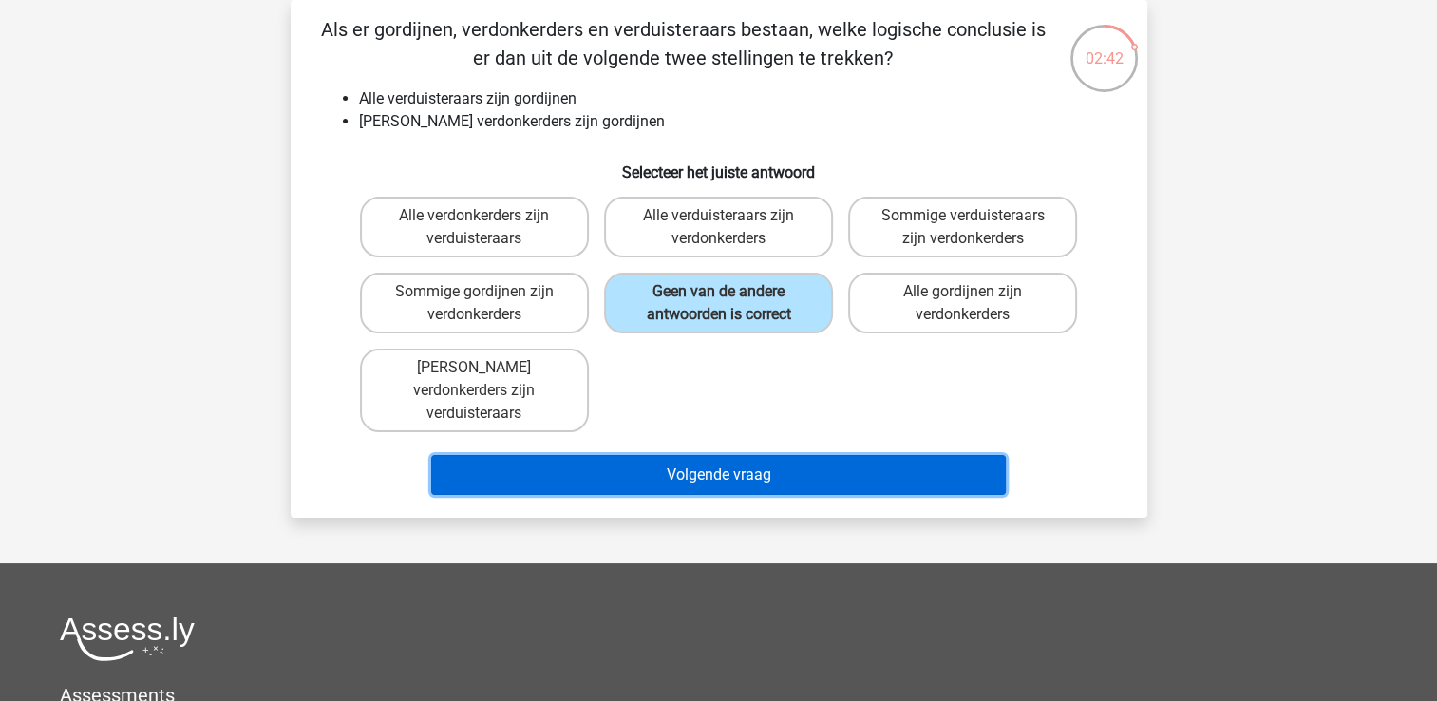
click at [733, 459] on button "Volgende vraag" at bounding box center [718, 475] width 575 height 40
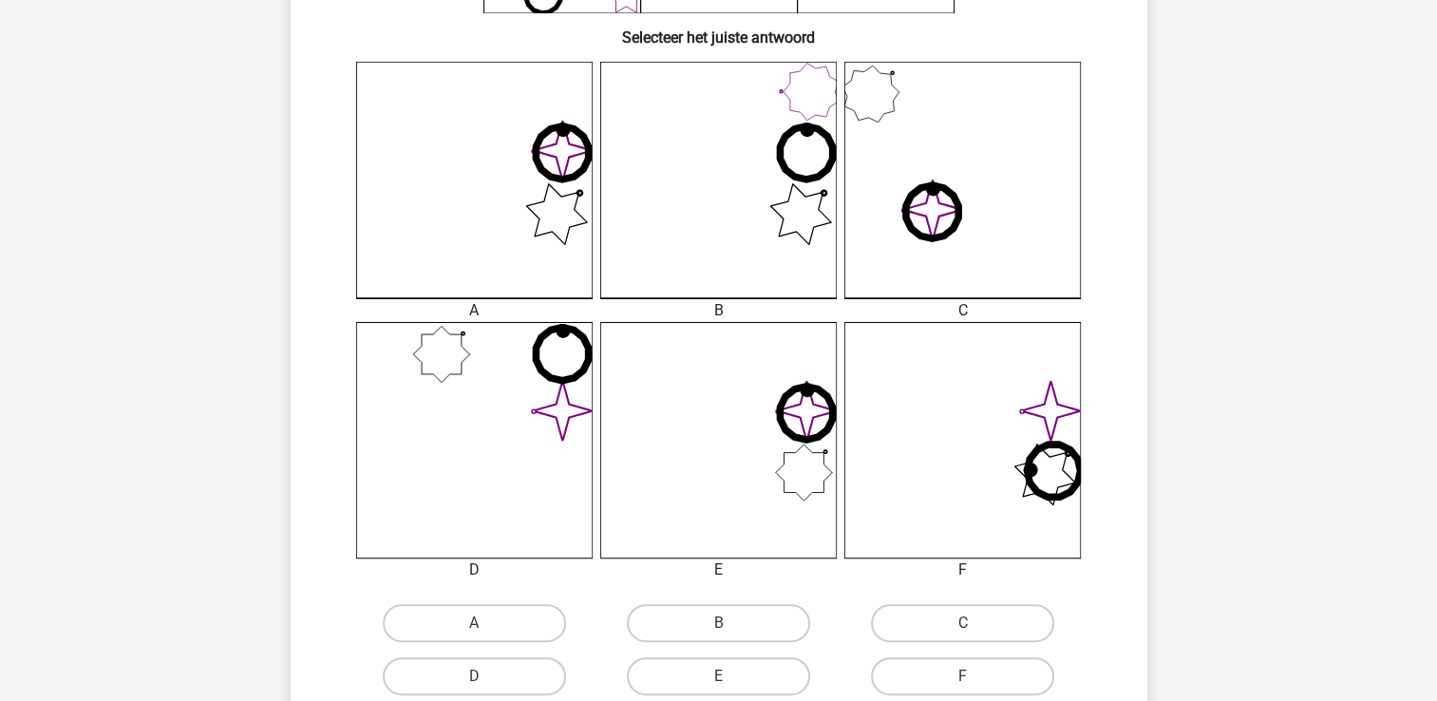
scroll to position [570, 0]
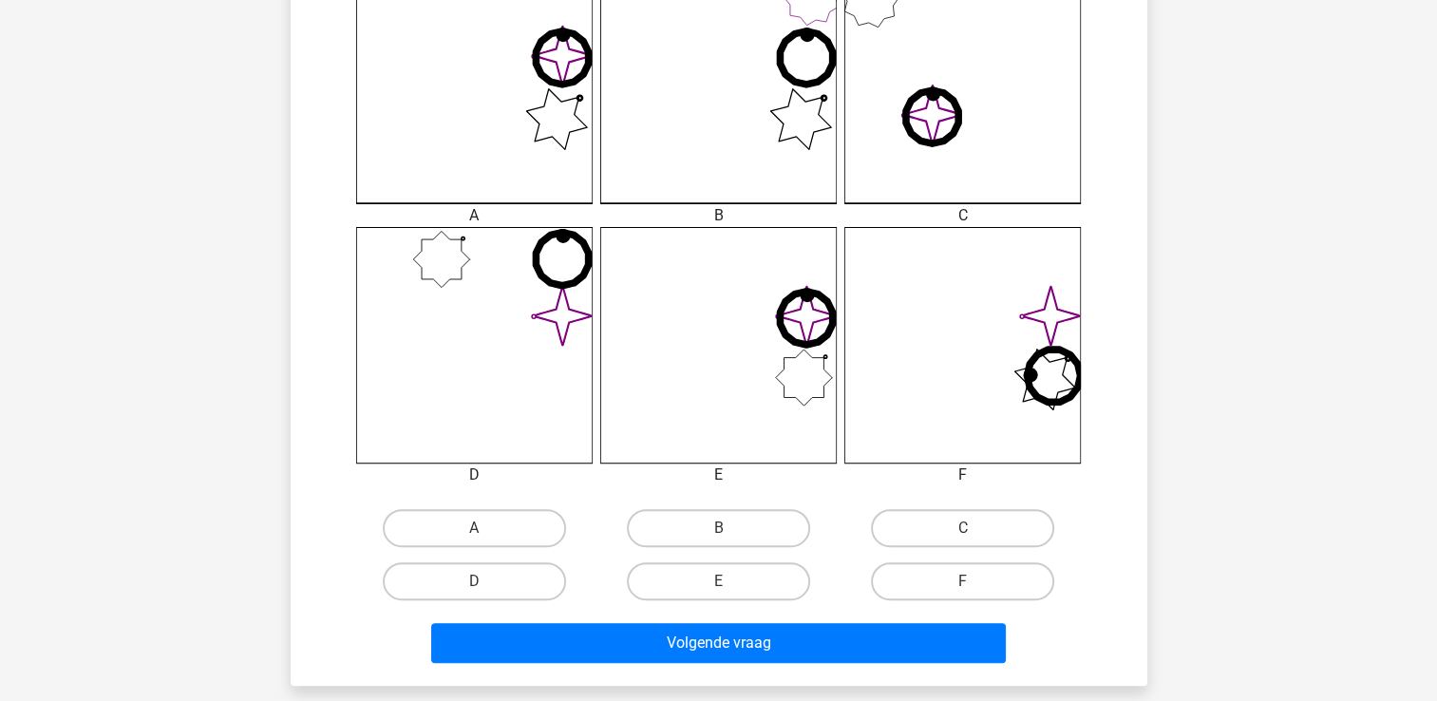
drag, startPoint x: 960, startPoint y: 587, endPoint x: 934, endPoint y: 602, distance: 29.8
click at [956, 590] on label "F" at bounding box center [962, 581] width 183 height 38
click at [963, 590] on input "F" at bounding box center [969, 587] width 12 height 12
radio input "true"
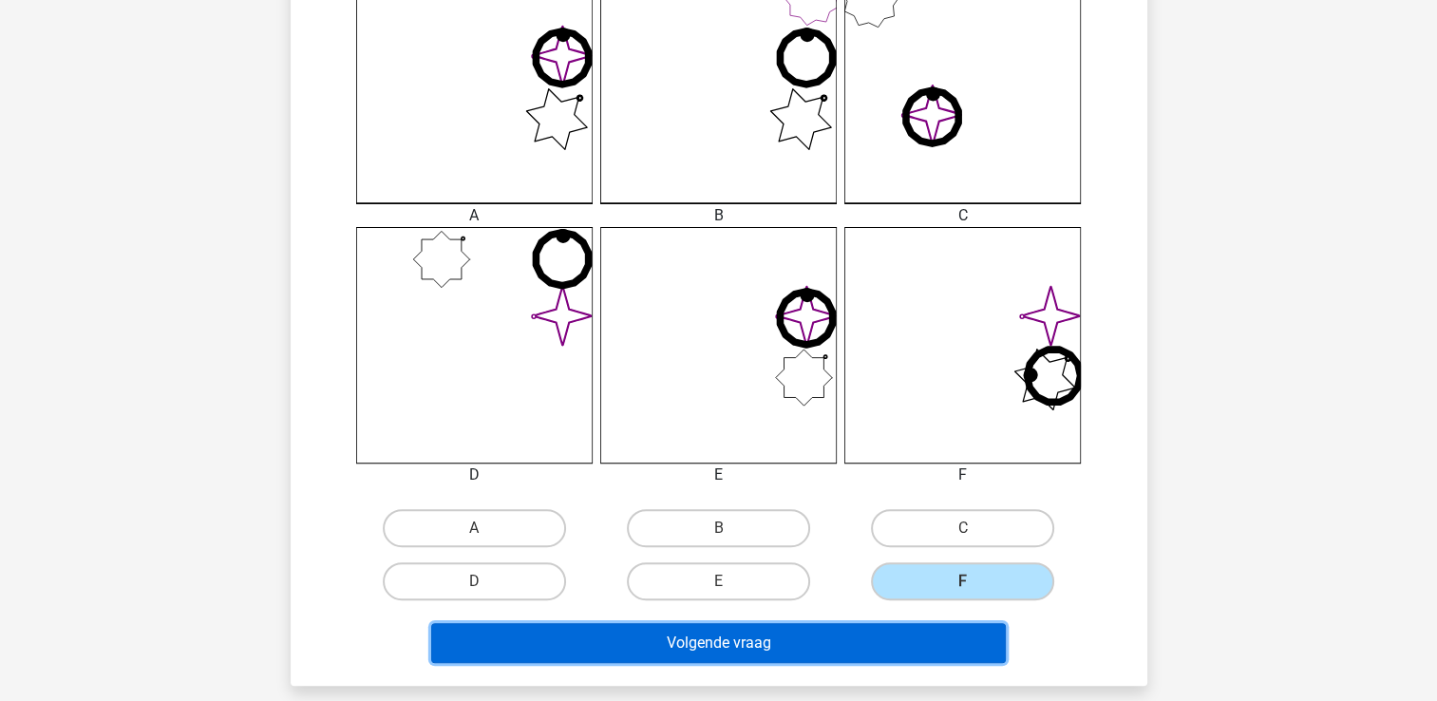
click at [832, 646] on button "Volgende vraag" at bounding box center [718, 643] width 575 height 40
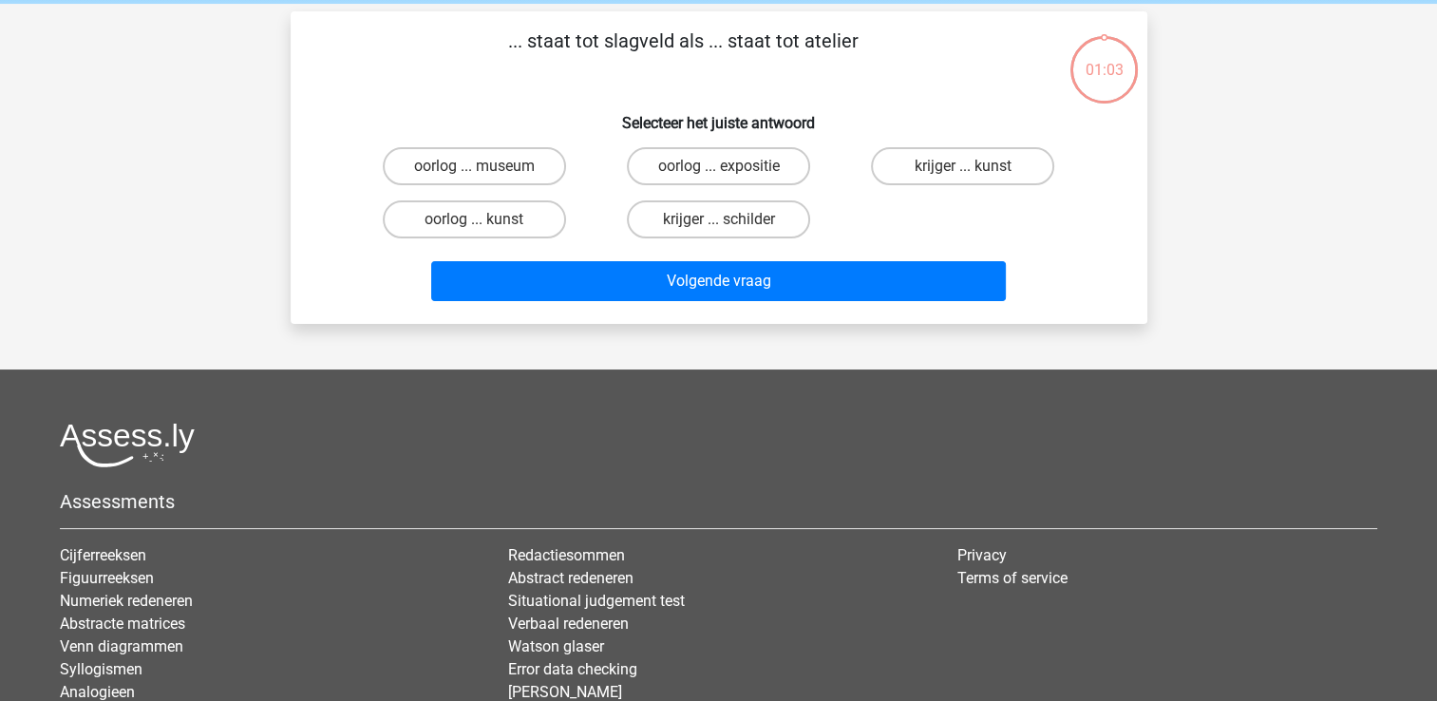
scroll to position [0, 0]
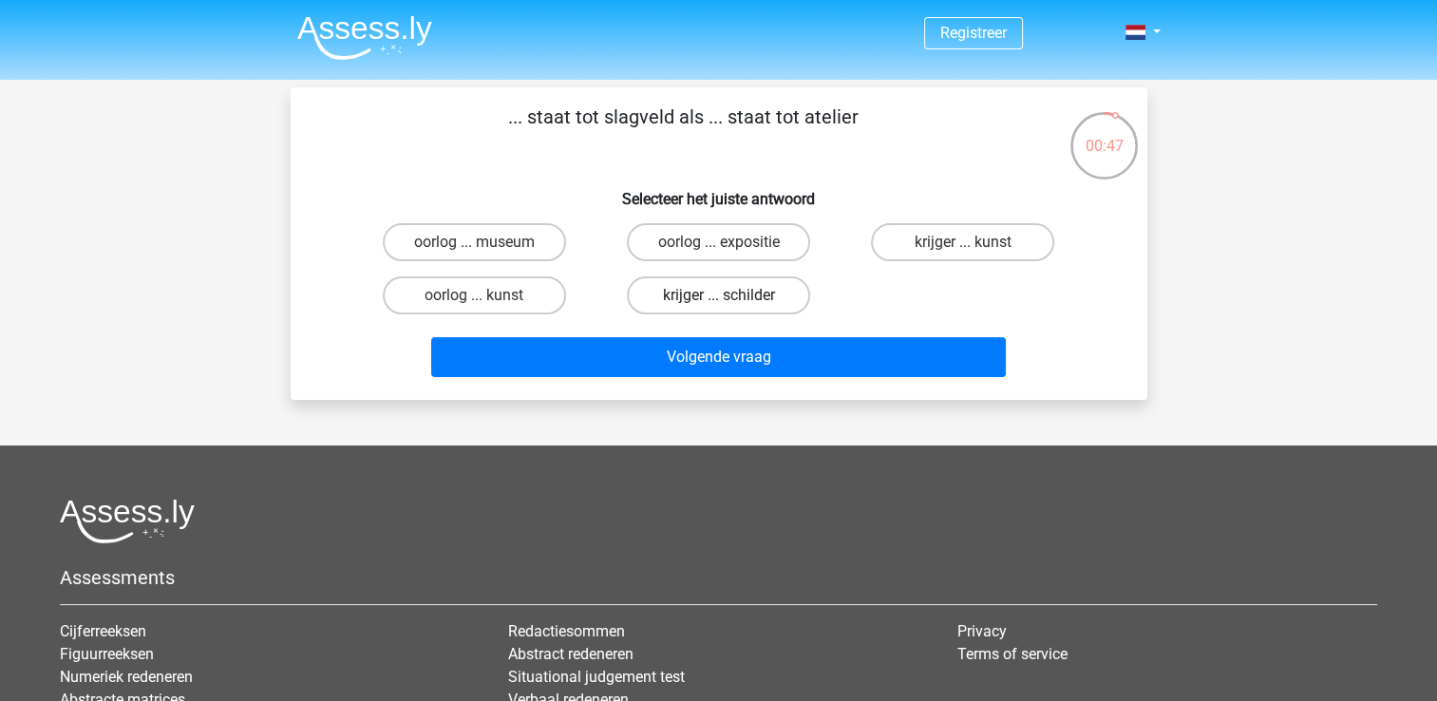
click at [721, 283] on label "krijger ... schilder" at bounding box center [718, 295] width 183 height 38
click at [721, 295] on input "krijger ... schilder" at bounding box center [724, 301] width 12 height 12
radio input "true"
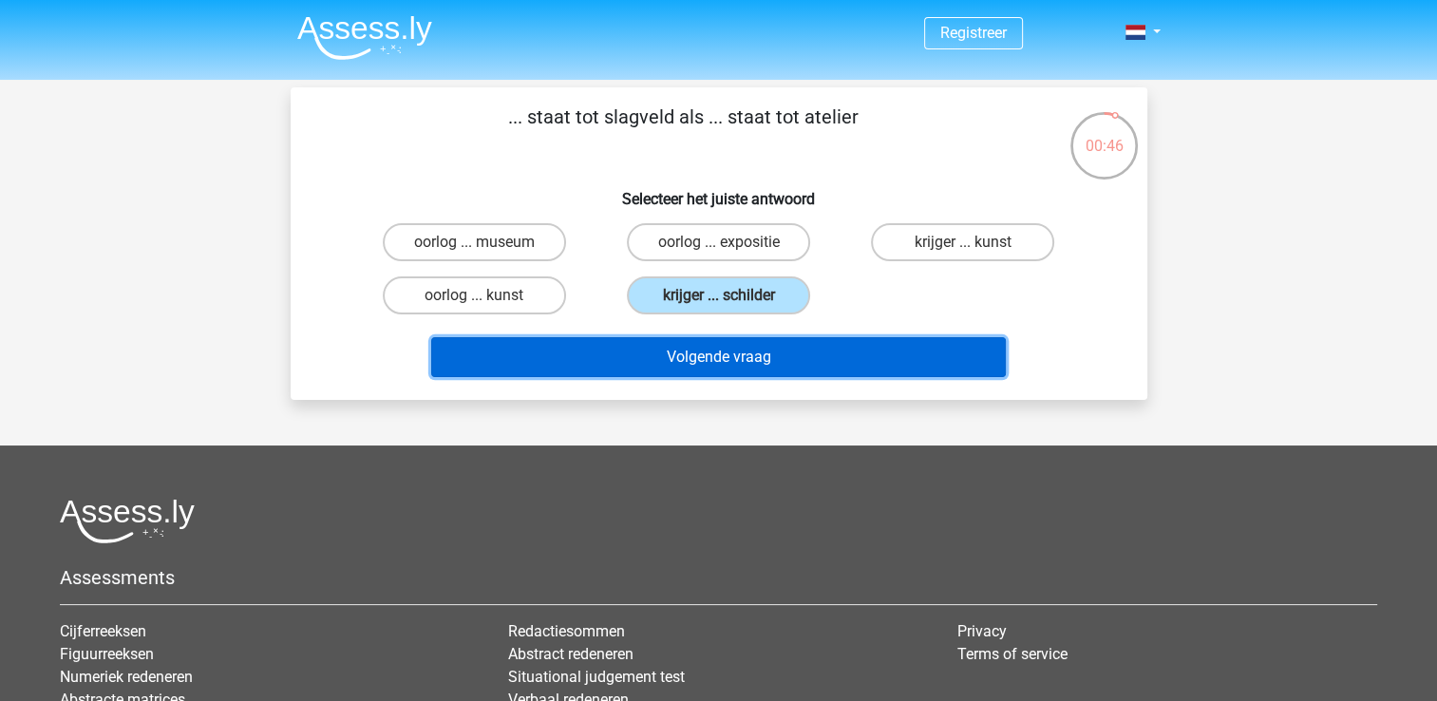
click at [739, 358] on button "Volgende vraag" at bounding box center [718, 357] width 575 height 40
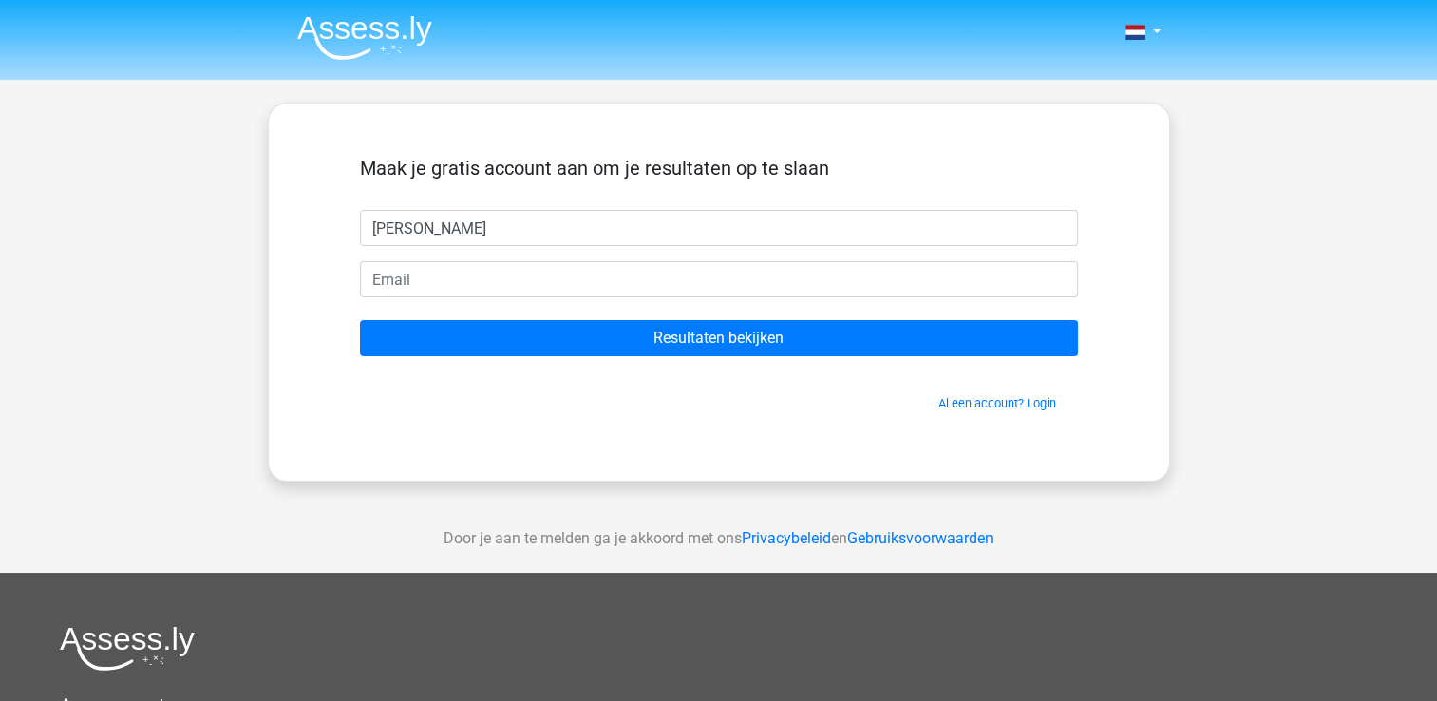
type input "[PERSON_NAME]"
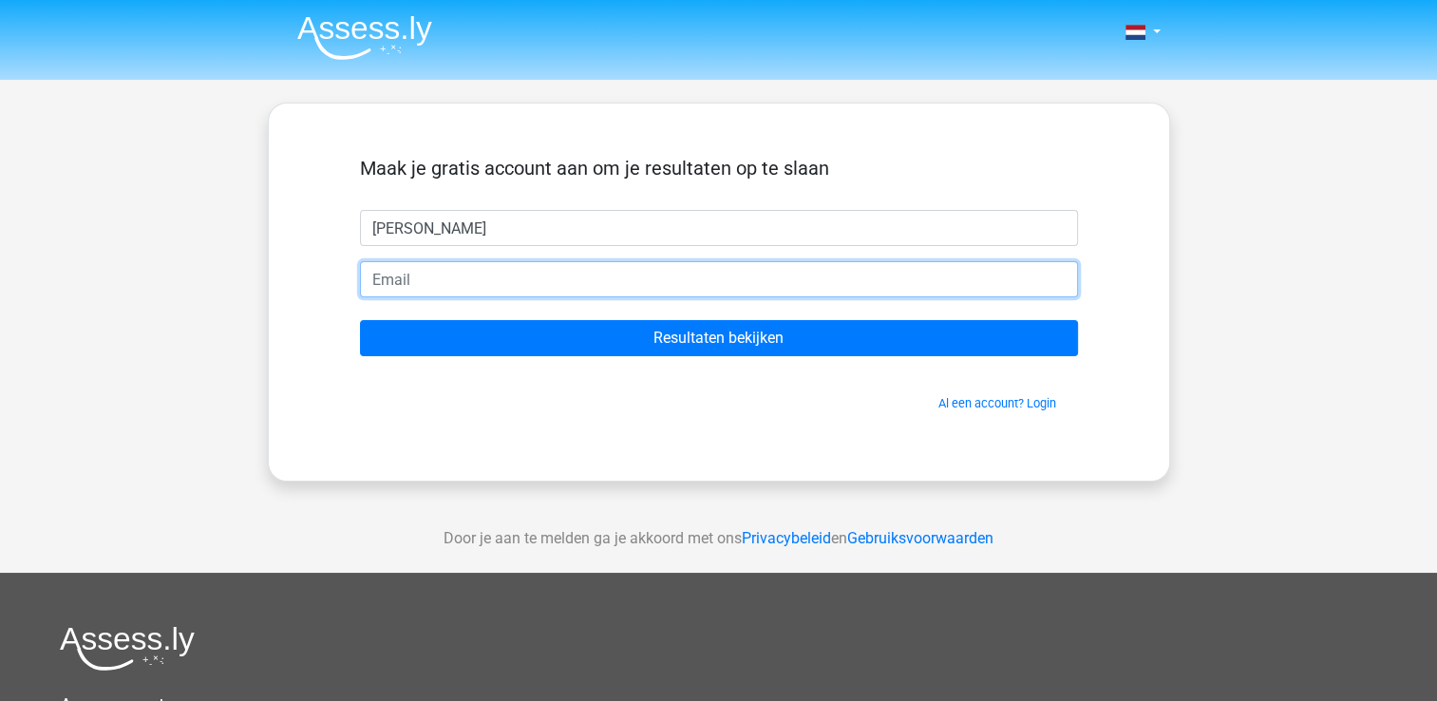
click at [441, 285] on input "email" at bounding box center [719, 279] width 718 height 36
type input "[EMAIL_ADDRESS][DOMAIN_NAME]"
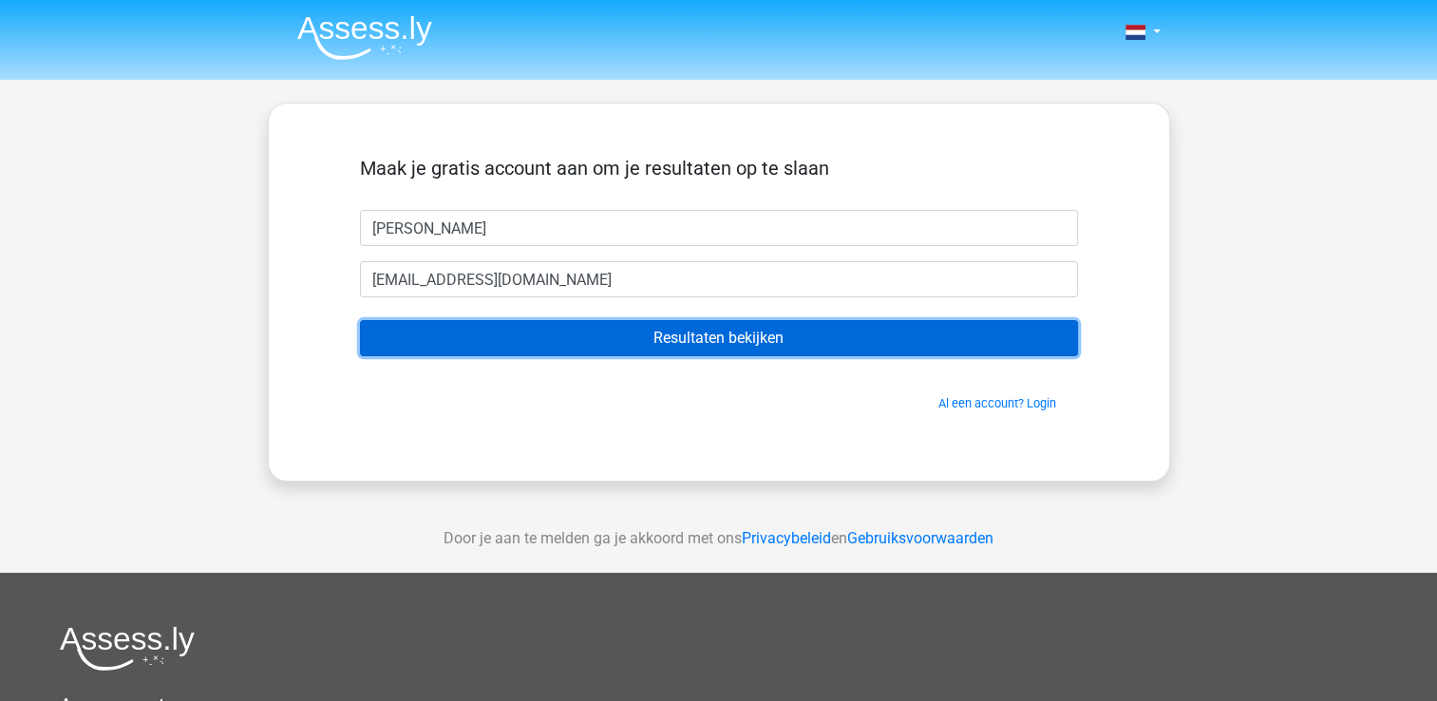
click at [748, 324] on input "Resultaten bekijken" at bounding box center [719, 338] width 718 height 36
click at [749, 339] on input "Resultaten bekijken" at bounding box center [719, 338] width 718 height 36
